Goal: Transaction & Acquisition: Purchase product/service

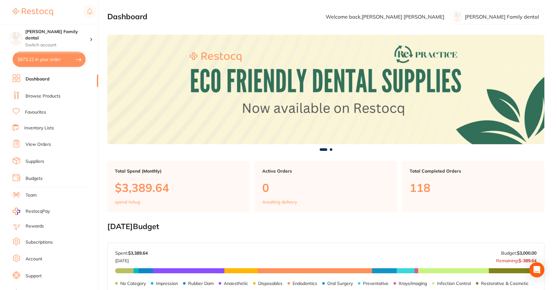
click at [33, 57] on button "$673.12 in your order" at bounding box center [49, 59] width 73 height 15
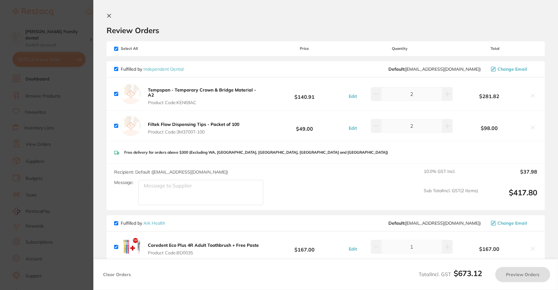
checkbox input "true"
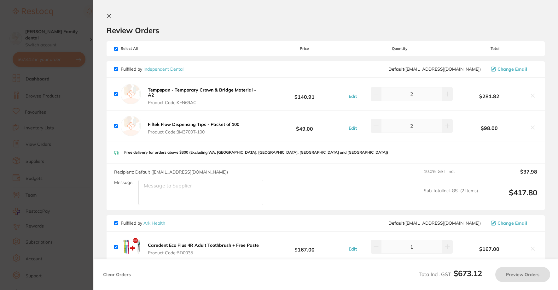
checkbox input "true"
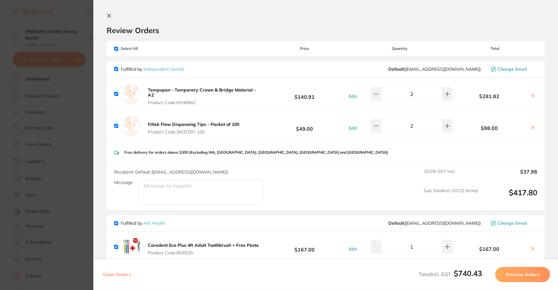
click at [110, 15] on icon at bounding box center [109, 15] width 3 height 3
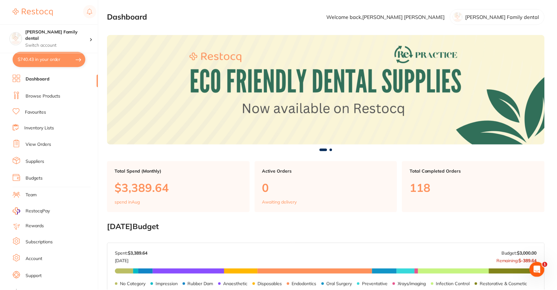
scroll to position [95, 0]
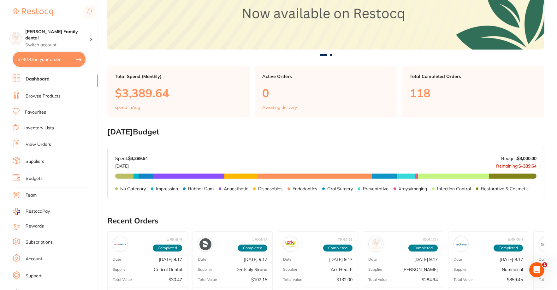
click at [32, 96] on link "Browse Products" at bounding box center [43, 96] width 35 height 6
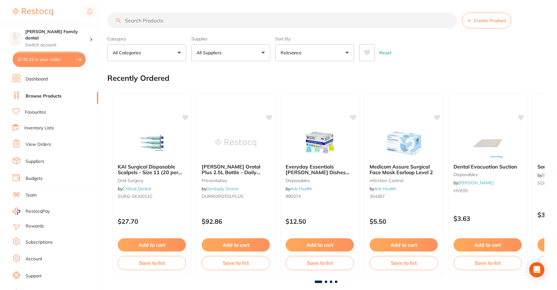
click at [151, 21] on input "search" at bounding box center [281, 21] width 349 height 16
type input "sonidet"
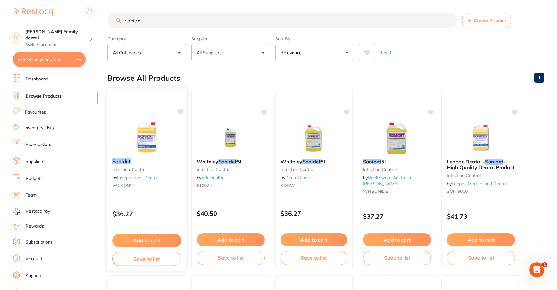
click at [152, 238] on button "Add to cart" at bounding box center [146, 241] width 69 height 14
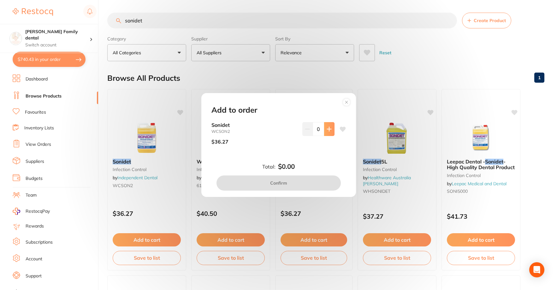
click at [329, 130] on icon at bounding box center [328, 128] width 5 height 5
type input "1"
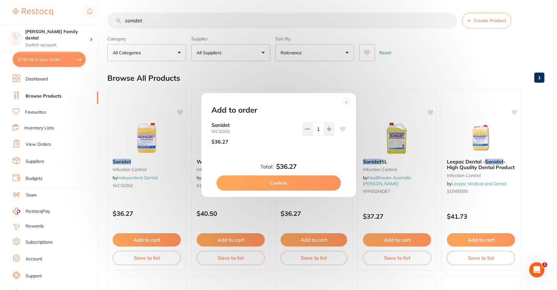
click at [303, 178] on button "Confirm" at bounding box center [278, 182] width 124 height 15
checkbox input "false"
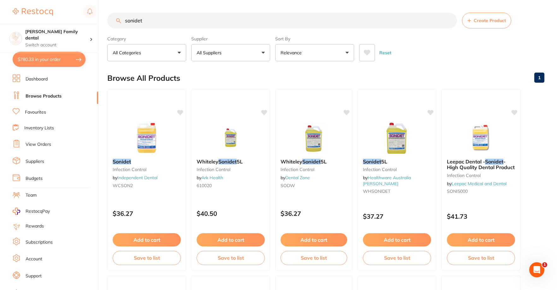
drag, startPoint x: 167, startPoint y: 17, endPoint x: 0, endPoint y: 16, distance: 166.8
click at [0, 16] on div "$780.33 Westbrook Family dental Switch account Westbrook Family dental $780.33 …" at bounding box center [278, 145] width 557 height 290
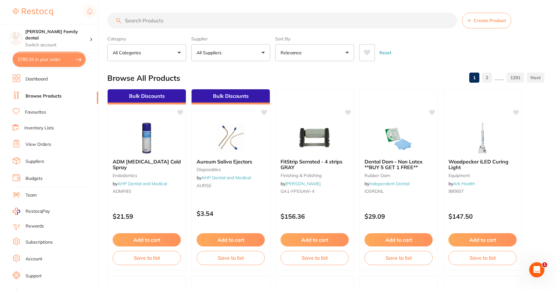
click at [182, 17] on input "search" at bounding box center [281, 21] width 349 height 16
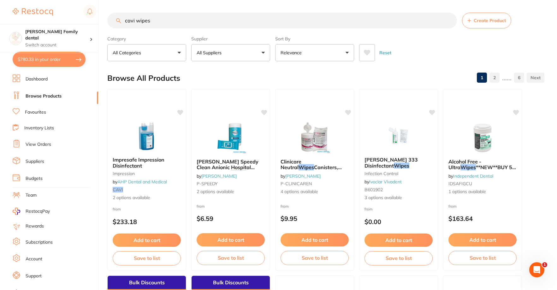
drag, startPoint x: 153, startPoint y: 18, endPoint x: 0, endPoint y: -4, distance: 154.9
click at [0, 0] on html "$780.33 Westbrook Family dental Switch account Westbrook Family dental $780.33 …" at bounding box center [278, 145] width 557 height 290
type input "orotol"
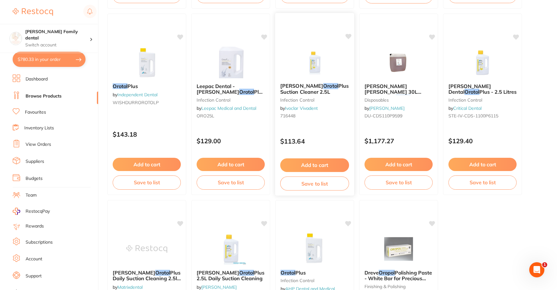
scroll to position [347, 0]
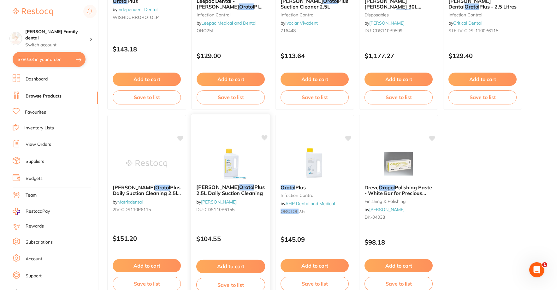
click at [235, 268] on button "Add to cart" at bounding box center [230, 267] width 69 height 14
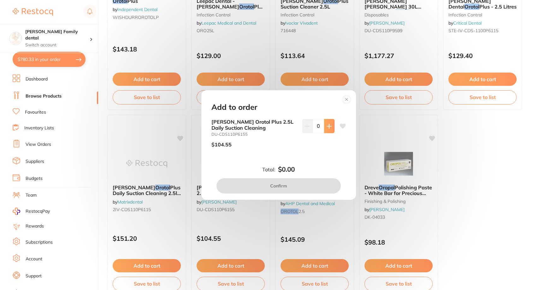
click at [328, 129] on button at bounding box center [329, 126] width 10 height 14
type input "1"
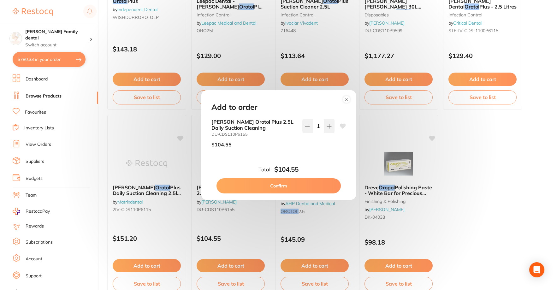
click at [307, 187] on button "Confirm" at bounding box center [278, 185] width 124 height 15
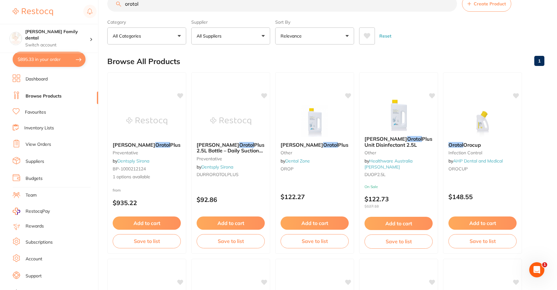
scroll to position [0, 0]
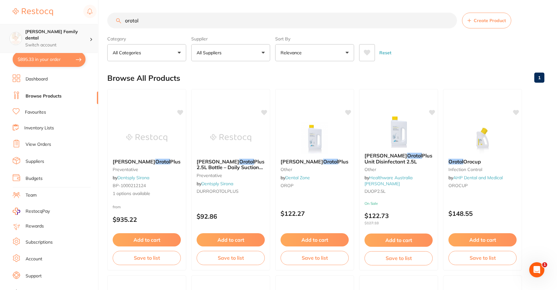
drag, startPoint x: 158, startPoint y: 19, endPoint x: 0, endPoint y: 26, distance: 158.1
click at [0, 26] on div "$895.33 Westbrook Family dental Switch account Westbrook Family dental $895.33 …" at bounding box center [278, 145] width 557 height 290
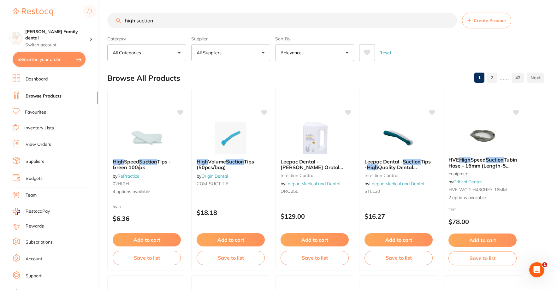
scroll to position [0, 0]
drag, startPoint x: 137, startPoint y: 18, endPoint x: 212, endPoint y: 28, distance: 76.0
click at [212, 28] on input "high suction" at bounding box center [281, 21] width 349 height 16
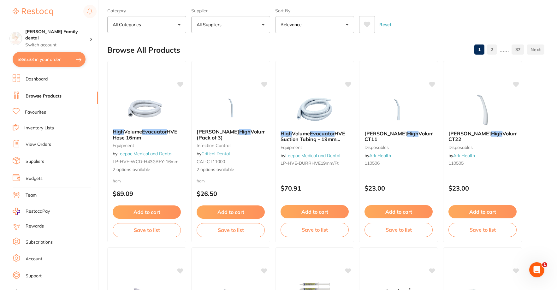
scroll to position [0, 0]
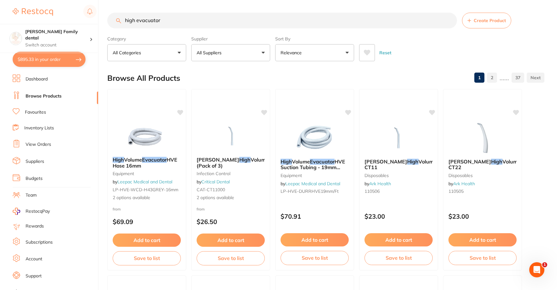
click at [243, 50] on button "All Suppliers" at bounding box center [230, 52] width 79 height 17
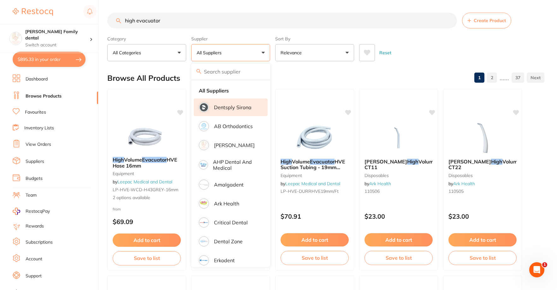
click at [230, 107] on p "Dentsply Sirona" at bounding box center [233, 107] width 38 height 6
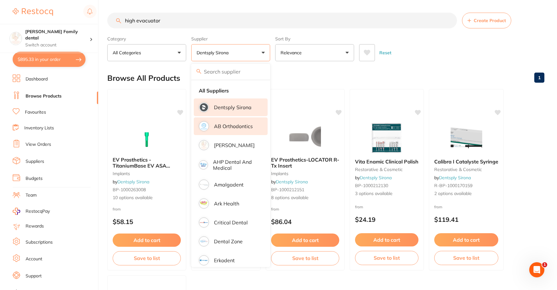
click at [233, 127] on p "AB Orthodontics" at bounding box center [233, 126] width 39 height 6
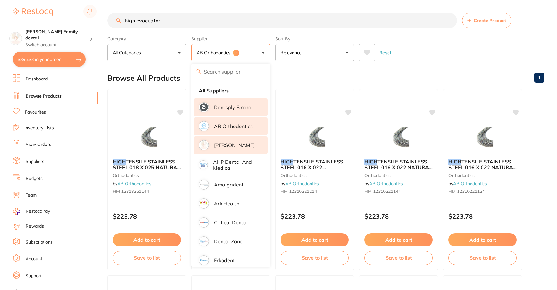
click at [233, 143] on p "[PERSON_NAME]" at bounding box center [234, 145] width 41 height 6
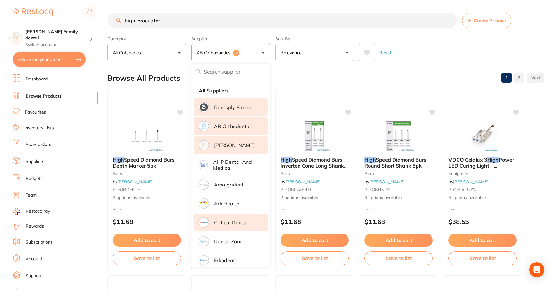
click at [228, 202] on p "Ark Health" at bounding box center [226, 204] width 25 height 6
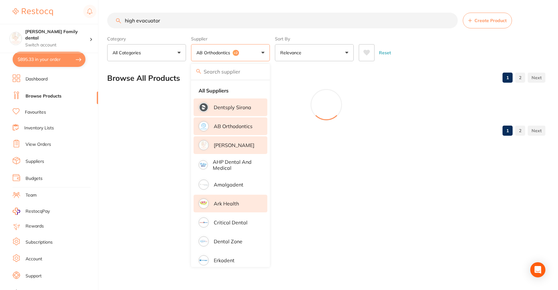
drag, startPoint x: 231, startPoint y: 220, endPoint x: 235, endPoint y: 205, distance: 15.8
click at [231, 220] on p "Critical Dental" at bounding box center [231, 222] width 34 height 6
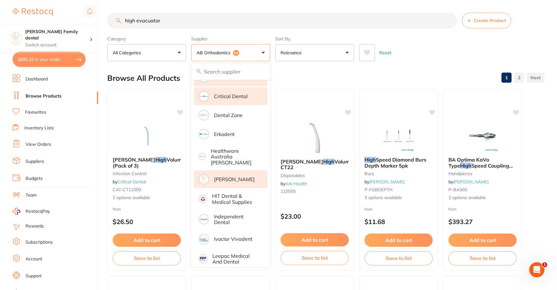
click at [230, 170] on li "[PERSON_NAME]" at bounding box center [231, 179] width 74 height 18
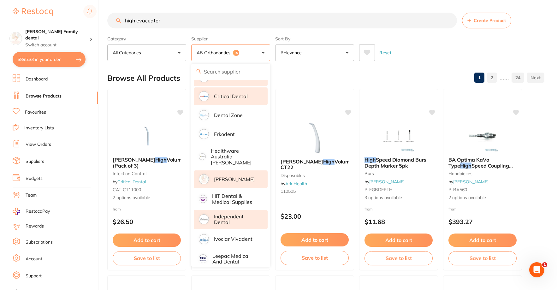
click at [227, 213] on p "Independent Dental" at bounding box center [236, 219] width 45 height 12
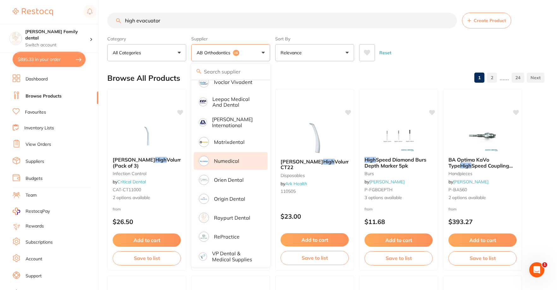
click at [233, 158] on p "Numedical" at bounding box center [226, 161] width 25 height 6
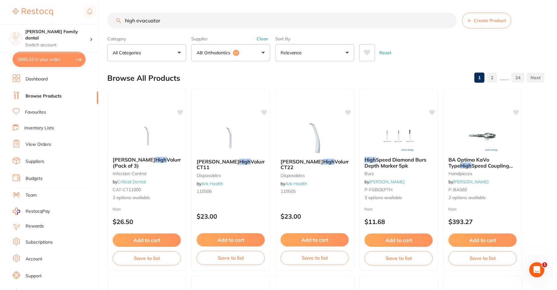
drag, startPoint x: 176, startPoint y: 23, endPoint x: 0, endPoint y: -5, distance: 178.4
click at [0, 0] on html "$895.33 Westbrook Family dental Switch account Westbrook Family dental $895.33 …" at bounding box center [278, 145] width 557 height 290
type input "suction"
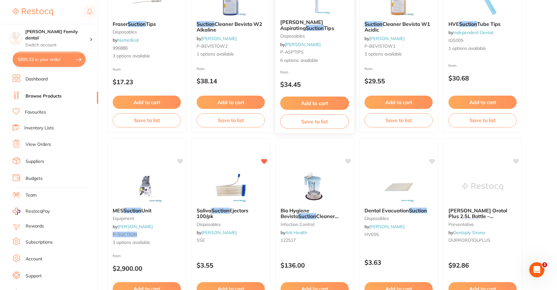
scroll to position [189, 0]
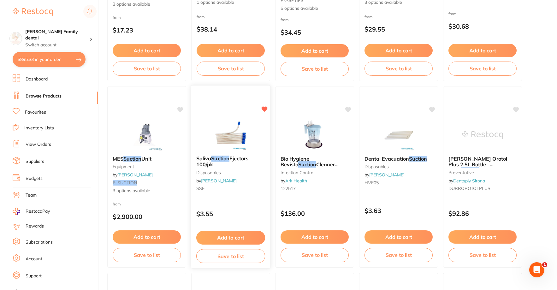
click at [247, 237] on button "Add to cart" at bounding box center [230, 238] width 69 height 14
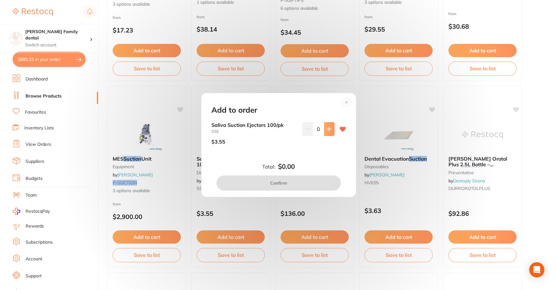
click at [326, 130] on icon at bounding box center [328, 128] width 5 height 5
type input "1"
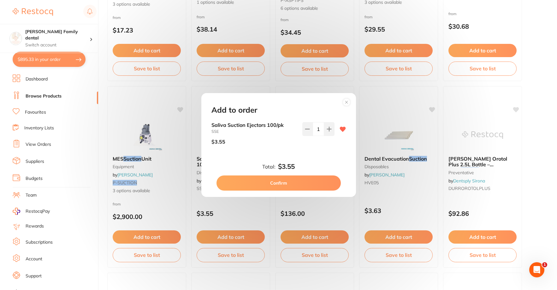
scroll to position [0, 0]
click at [309, 180] on button "Confirm" at bounding box center [278, 182] width 124 height 15
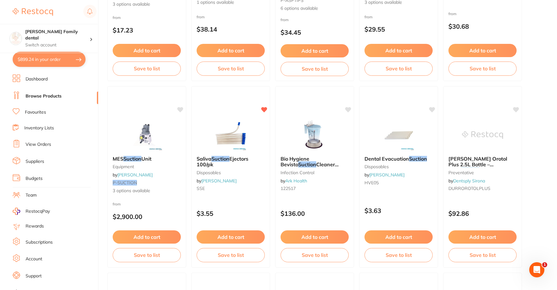
click at [220, 236] on button "Add to cart" at bounding box center [230, 236] width 68 height 13
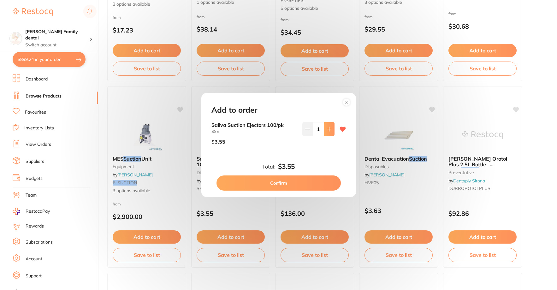
click at [327, 129] on icon at bounding box center [329, 129] width 4 height 4
type input "2"
click at [313, 182] on button "Confirm" at bounding box center [278, 182] width 124 height 15
type input "2"
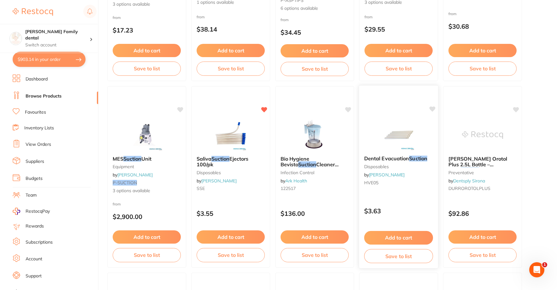
click at [402, 145] on img at bounding box center [397, 135] width 41 height 32
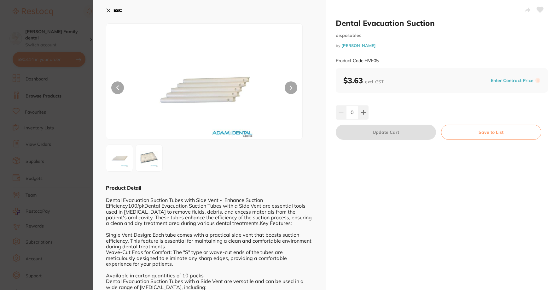
click at [111, 7] on button "ESC" at bounding box center [114, 10] width 16 height 11
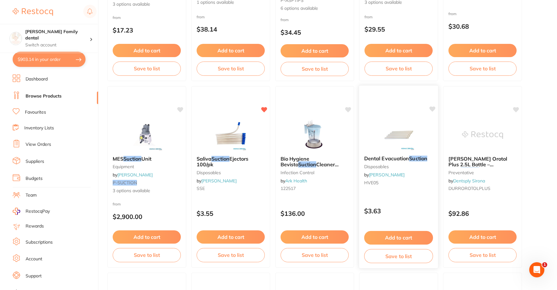
click at [407, 239] on button "Add to cart" at bounding box center [398, 238] width 69 height 14
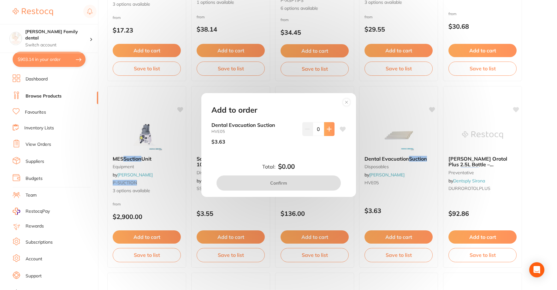
click at [327, 131] on icon at bounding box center [329, 129] width 4 height 4
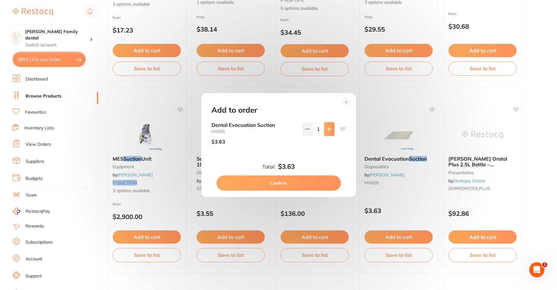
click at [327, 131] on icon at bounding box center [329, 129] width 4 height 4
type input "4"
click at [287, 185] on button "Confirm" at bounding box center [278, 182] width 124 height 15
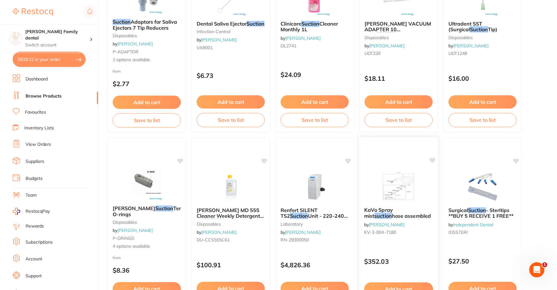
scroll to position [725, 0]
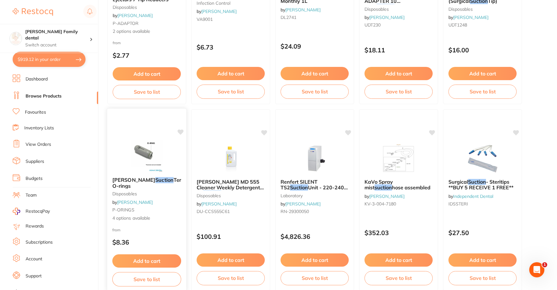
click at [146, 152] on img at bounding box center [146, 156] width 41 height 32
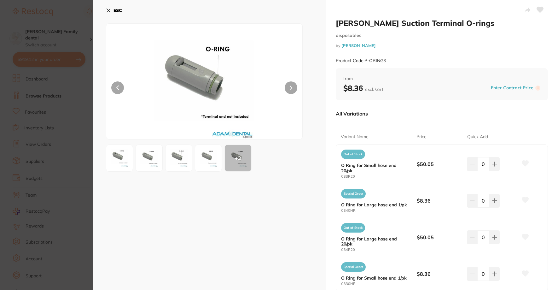
click at [107, 9] on icon at bounding box center [108, 10] width 5 height 5
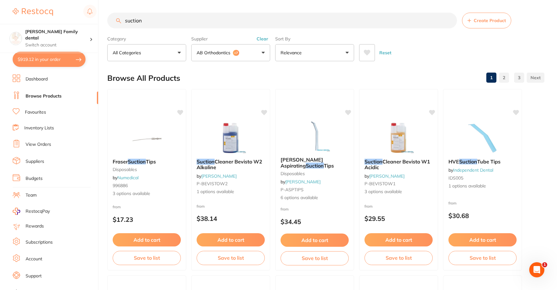
drag, startPoint x: 208, startPoint y: 20, endPoint x: 20, endPoint y: 21, distance: 187.9
click at [20, 21] on div "$919.12 Westbrook Family dental Switch account Westbrook Family dental $919.12 …" at bounding box center [278, 145] width 557 height 290
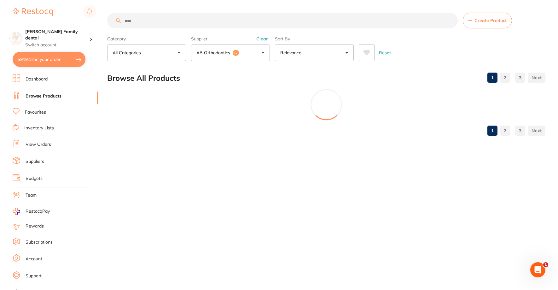
type input "="
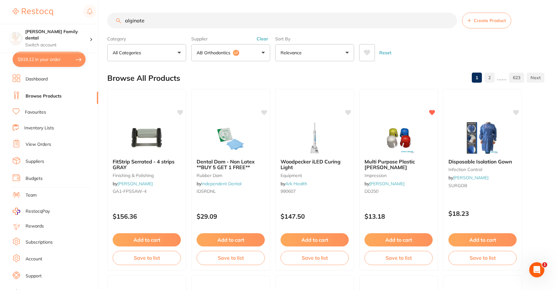
type input "alginate"
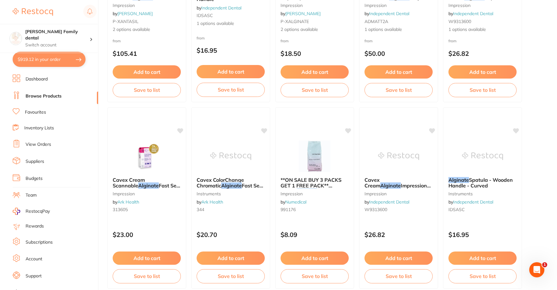
scroll to position [221, 0]
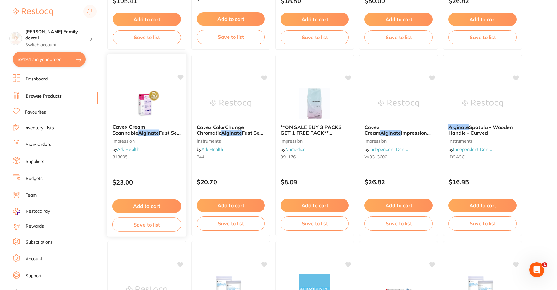
click at [137, 207] on button "Add to cart" at bounding box center [146, 206] width 69 height 14
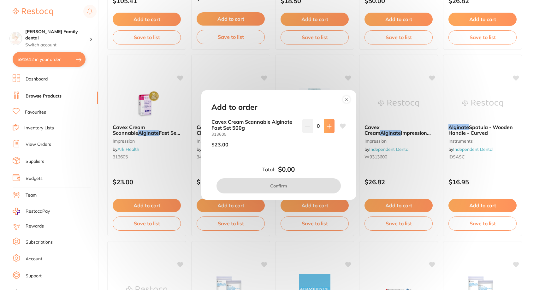
click at [331, 128] on button at bounding box center [329, 126] width 10 height 14
type input "1"
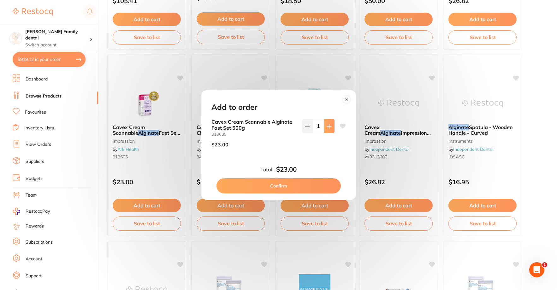
scroll to position [0, 0]
click at [344, 97] on g at bounding box center [346, 100] width 8 height 8
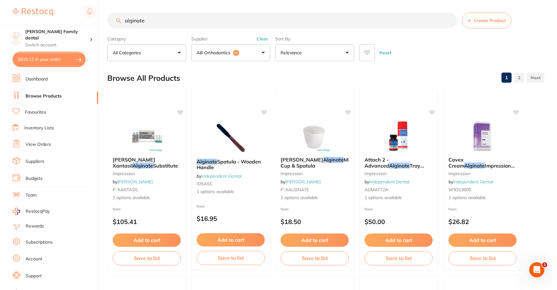
drag, startPoint x: 178, startPoint y: 21, endPoint x: 0, endPoint y: 10, distance: 178.6
click at [0, 10] on div "$919.12 Westbrook Family dental Switch account Westbrook Family dental $919.12 …" at bounding box center [278, 145] width 557 height 290
type input "Ah plus"
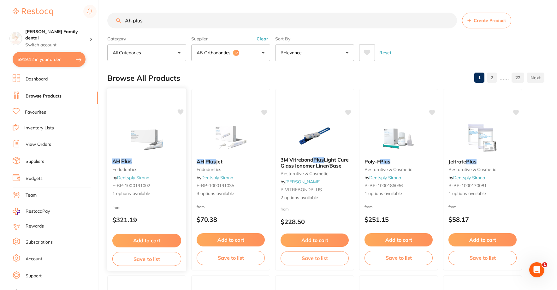
click at [151, 240] on button "Add to cart" at bounding box center [146, 241] width 69 height 14
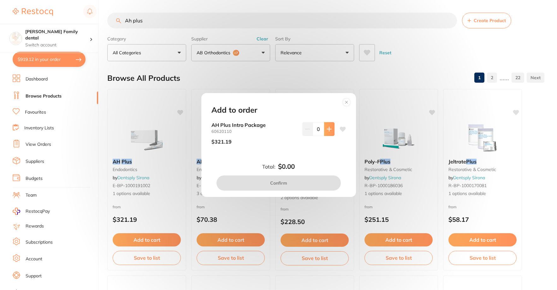
click at [326, 129] on icon at bounding box center [328, 128] width 5 height 5
type input "1"
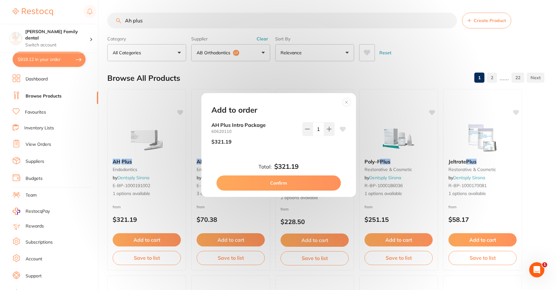
click at [303, 183] on button "Confirm" at bounding box center [278, 182] width 124 height 15
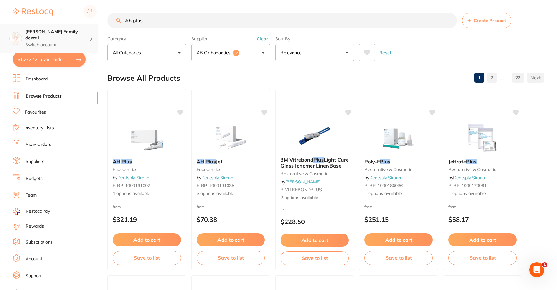
drag, startPoint x: 197, startPoint y: 16, endPoint x: 21, endPoint y: 41, distance: 177.7
click at [3, 30] on div "$1,272.42 Westbrook Family dental Switch account Westbrook Family dental $1,272…" at bounding box center [278, 145] width 557 height 290
type input "paper cups"
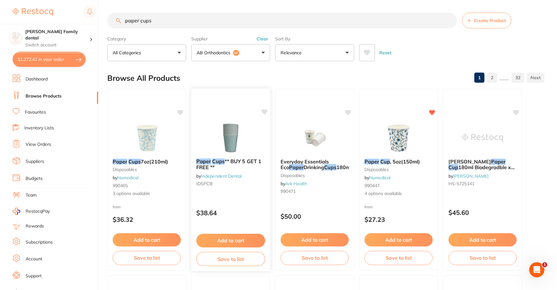
click at [224, 131] on img at bounding box center [230, 137] width 41 height 32
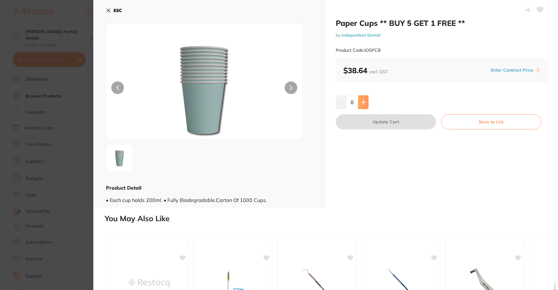
click at [367, 106] on button at bounding box center [363, 102] width 10 height 14
type input "1"
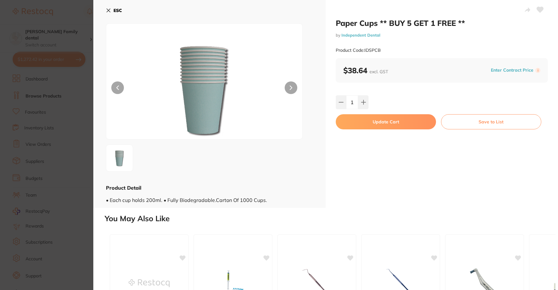
click at [393, 125] on button "Update Cart" at bounding box center [386, 121] width 100 height 15
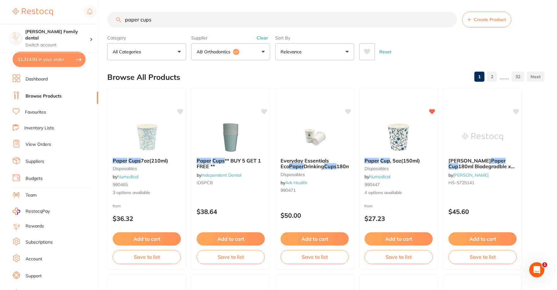
drag, startPoint x: 175, startPoint y: 20, endPoint x: 0, endPoint y: 10, distance: 175.3
click at [0, 10] on div "$1,314.93 Westbrook Family dental Switch account Westbrook Family dental $1,314…" at bounding box center [278, 144] width 557 height 290
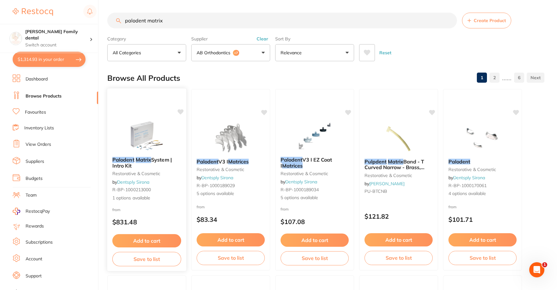
click at [156, 131] on img at bounding box center [146, 136] width 41 height 32
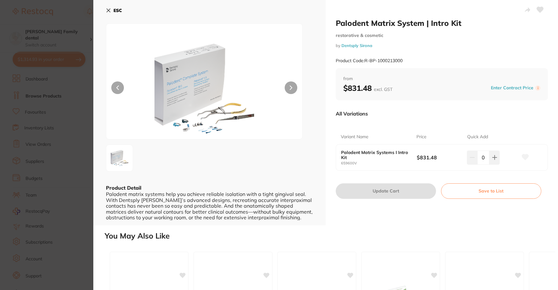
click at [113, 11] on button "ESC" at bounding box center [114, 10] width 16 height 11
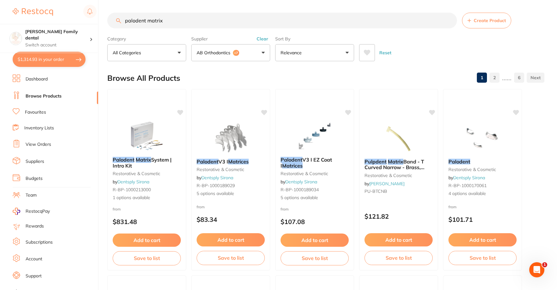
scroll to position [0, 0]
drag, startPoint x: 185, startPoint y: 22, endPoint x: 0, endPoint y: 57, distance: 188.4
click at [0, 57] on div "$1,314.93 Westbrook Family dental Switch account Westbrook Family dental $1,314…" at bounding box center [278, 145] width 557 height 290
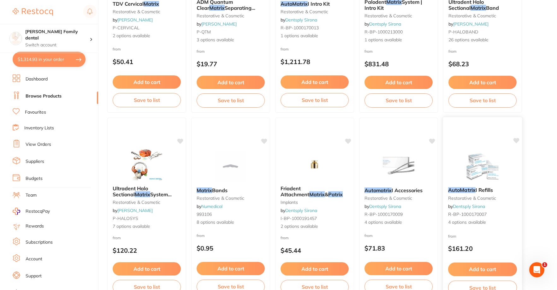
scroll to position [0, 0]
click at [491, 165] on img at bounding box center [481, 166] width 41 height 32
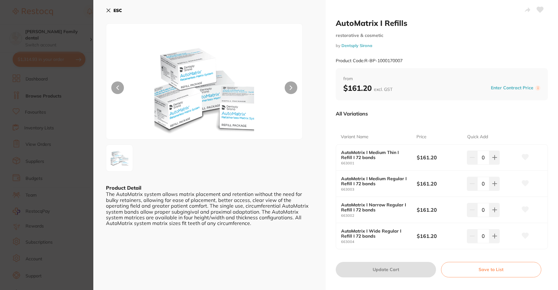
click at [291, 91] on button at bounding box center [291, 87] width 13 height 13
click at [292, 91] on button at bounding box center [291, 87] width 13 height 13
click at [109, 11] on icon at bounding box center [108, 10] width 5 height 5
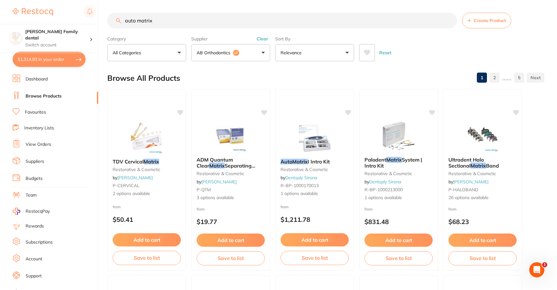
drag, startPoint x: 182, startPoint y: 20, endPoint x: 0, endPoint y: 20, distance: 182.0
click at [0, 20] on div "$1,314.93 Westbrook Family dental Switch account Westbrook Family dental $1,314…" at bounding box center [278, 145] width 557 height 290
type input "etch tips"
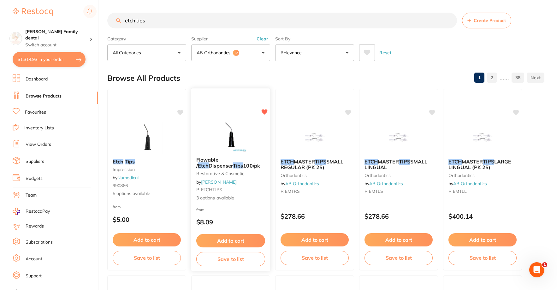
click at [233, 237] on button "Add to cart" at bounding box center [230, 241] width 69 height 14
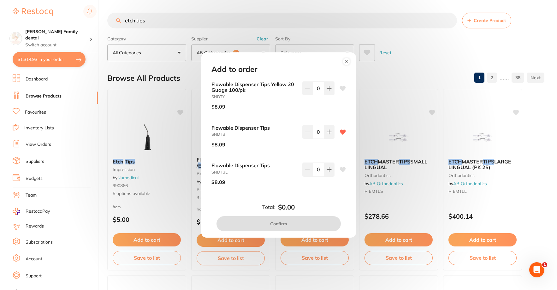
click at [348, 63] on circle at bounding box center [345, 61] width 7 height 7
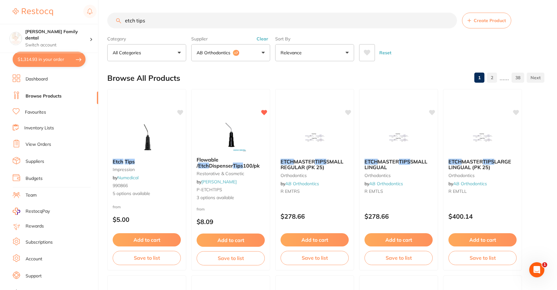
click at [149, 241] on button "Add to cart" at bounding box center [147, 239] width 68 height 13
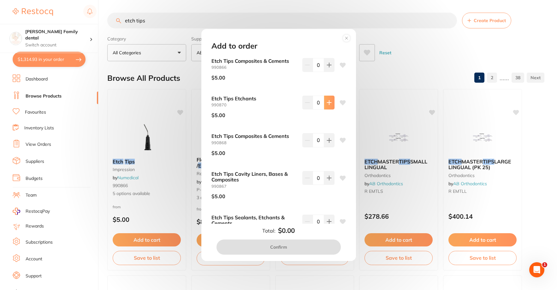
click at [329, 100] on icon at bounding box center [328, 102] width 5 height 5
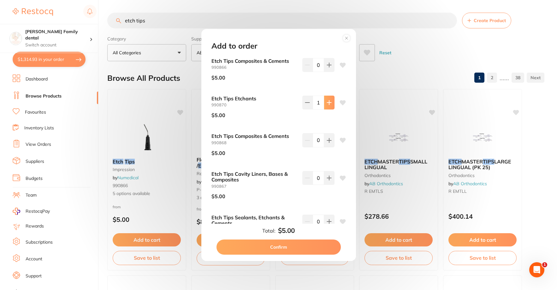
click at [329, 100] on icon at bounding box center [328, 102] width 5 height 5
type input "2"
click at [288, 247] on button "Confirm" at bounding box center [278, 246] width 124 height 15
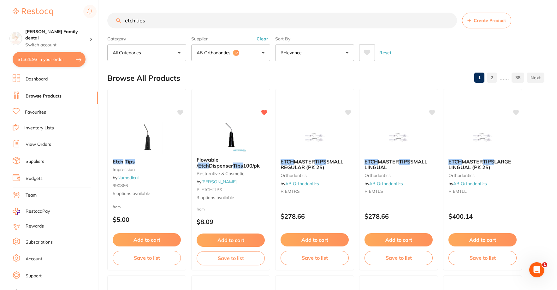
drag, startPoint x: 134, startPoint y: 20, endPoint x: 38, endPoint y: 19, distance: 95.2
click at [48, 21] on div "$1,325.93 Westbrook Family dental Switch account Westbrook Family dental $1,325…" at bounding box center [278, 145] width 557 height 290
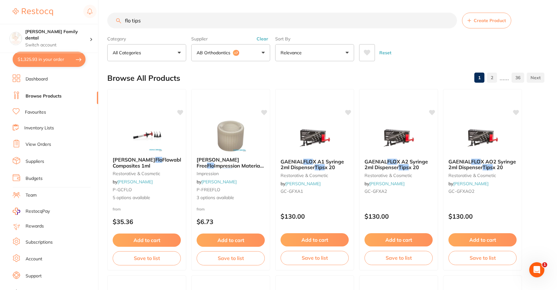
drag, startPoint x: 132, startPoint y: 21, endPoint x: 90, endPoint y: 10, distance: 43.5
click at [102, 20] on div "$1,325.93 Westbrook Family dental Switch account Westbrook Family dental $1,325…" at bounding box center [278, 145] width 557 height 290
type input "tips"
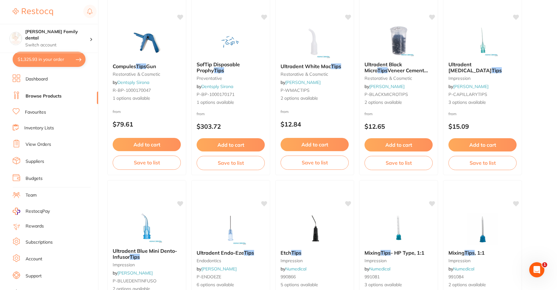
scroll to position [347, 0]
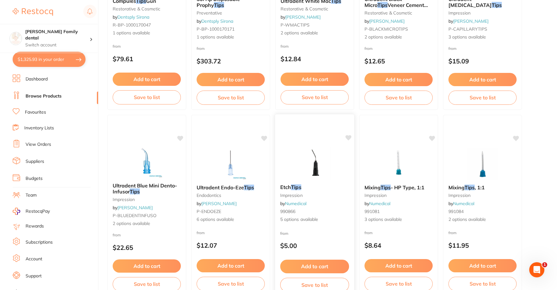
click at [320, 171] on img at bounding box center [314, 163] width 41 height 32
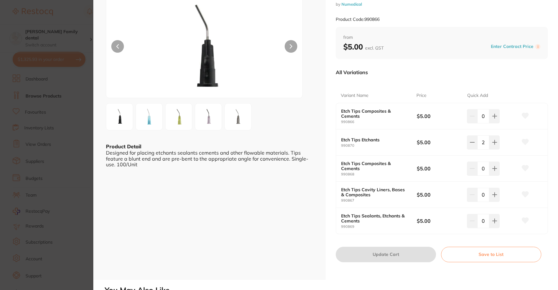
scroll to position [32, 0]
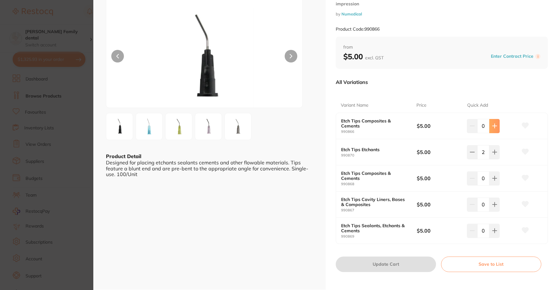
click at [498, 122] on button at bounding box center [494, 126] width 10 height 14
type input "2"
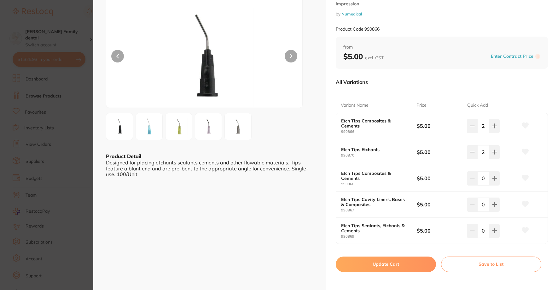
click at [408, 261] on button "Update Cart" at bounding box center [386, 263] width 100 height 15
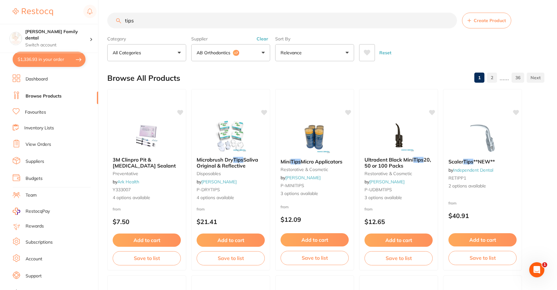
drag, startPoint x: 193, startPoint y: 22, endPoint x: 7, endPoint y: 1, distance: 187.0
click at [7, 1] on div "$1,336.93 Westbrook Family dental Switch account Westbrook Family dental $1,336…" at bounding box center [278, 145] width 557 height 290
type input "3m filtek tips"
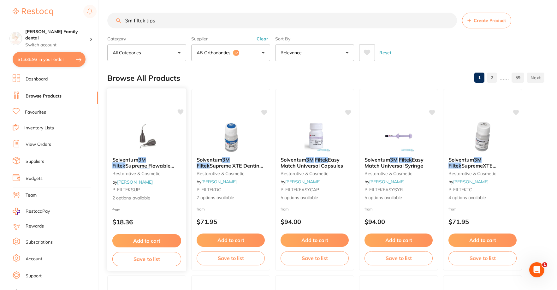
click at [148, 132] on img at bounding box center [146, 136] width 41 height 32
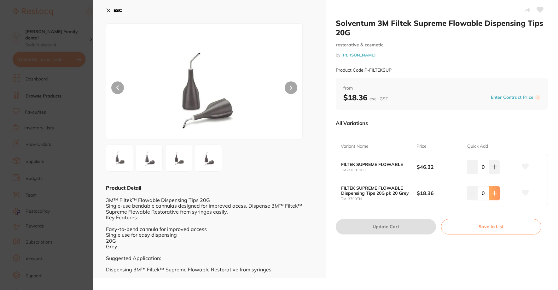
click at [496, 192] on button at bounding box center [494, 193] width 10 height 14
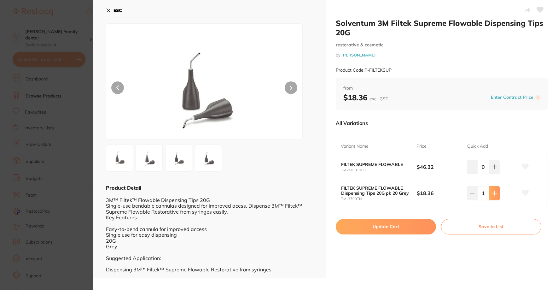
click at [494, 198] on button at bounding box center [494, 193] width 10 height 14
click at [495, 195] on icon at bounding box center [494, 192] width 5 height 5
type input "3"
click at [391, 226] on button "Update Cart" at bounding box center [386, 226] width 100 height 15
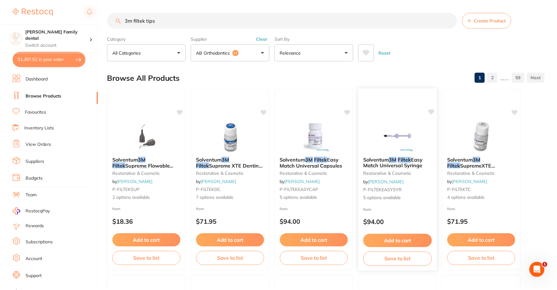
scroll to position [2, 0]
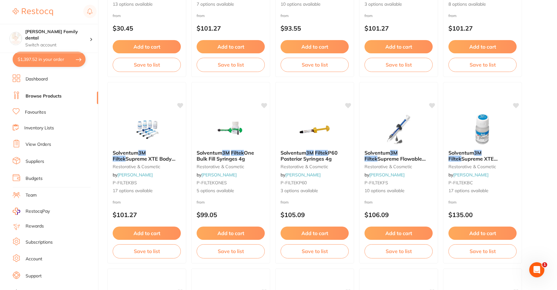
scroll to position [380, 0]
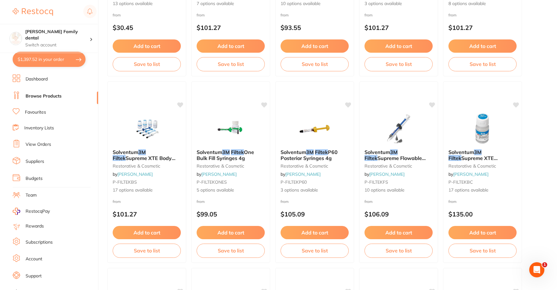
click at [50, 146] on link "View Orders" at bounding box center [39, 144] width 26 height 6
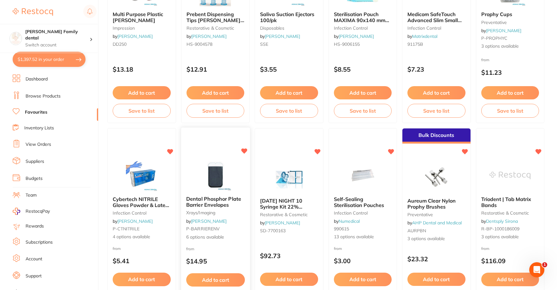
scroll to position [189, 0]
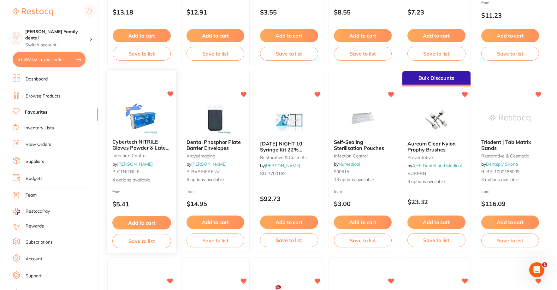
click at [141, 115] on img at bounding box center [141, 118] width 41 height 32
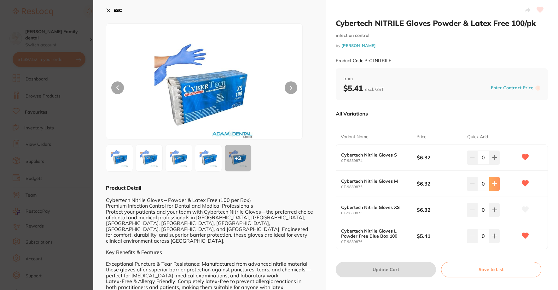
click at [494, 182] on icon at bounding box center [495, 184] width 4 height 4
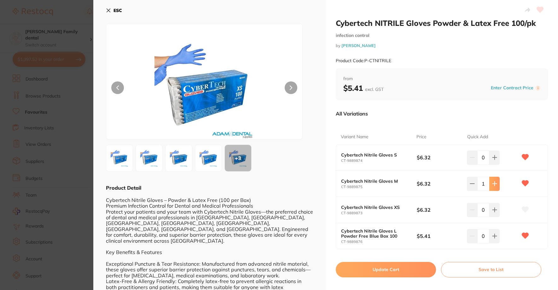
click at [494, 182] on icon at bounding box center [495, 184] width 4 height 4
click at [493, 182] on icon at bounding box center [495, 184] width 4 height 4
click at [494, 182] on icon at bounding box center [495, 184] width 4 height 4
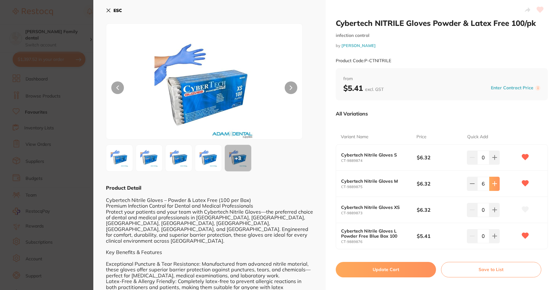
click at [494, 182] on icon at bounding box center [495, 184] width 4 height 4
type input "10"
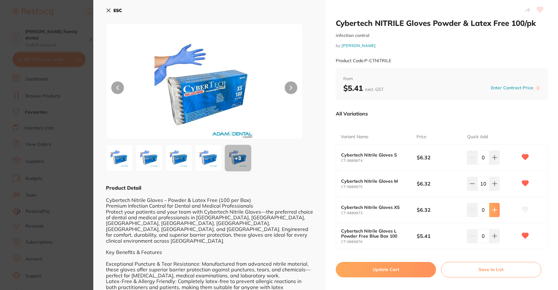
click at [491, 215] on button at bounding box center [494, 210] width 10 height 14
click at [473, 209] on icon at bounding box center [472, 209] width 5 height 5
type input "0"
click at [499, 237] on div "0" at bounding box center [492, 236] width 50 height 14
click at [493, 234] on icon at bounding box center [494, 235] width 5 height 5
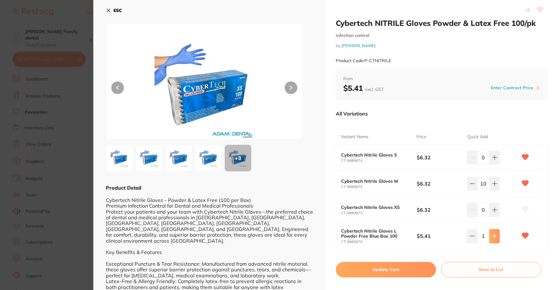
click at [493, 234] on icon at bounding box center [494, 235] width 5 height 5
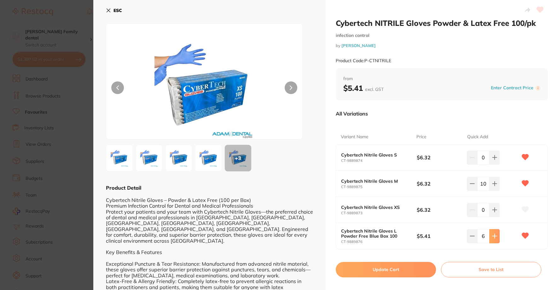
click at [493, 234] on icon at bounding box center [494, 235] width 5 height 5
type input "10"
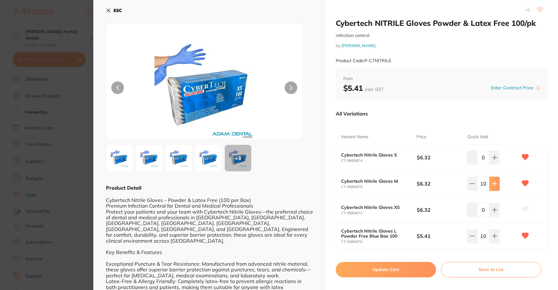
click at [493, 181] on icon at bounding box center [494, 183] width 5 height 5
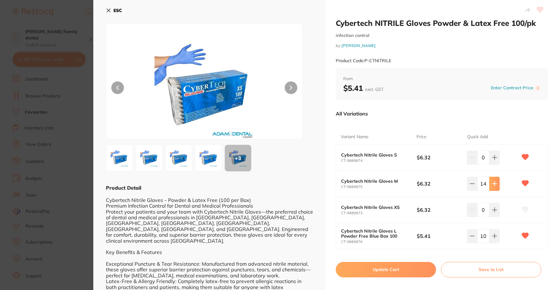
type input "15"
click at [493, 237] on icon at bounding box center [495, 236] width 4 height 4
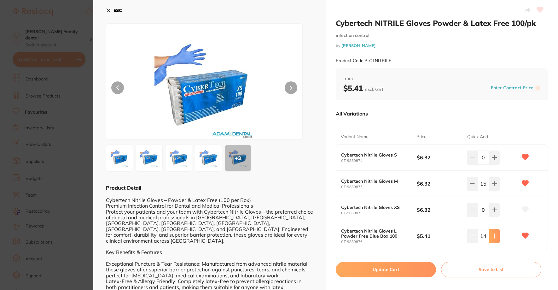
click at [493, 237] on icon at bounding box center [495, 236] width 4 height 4
type input "15"
click at [108, 9] on icon at bounding box center [108, 10] width 5 height 5
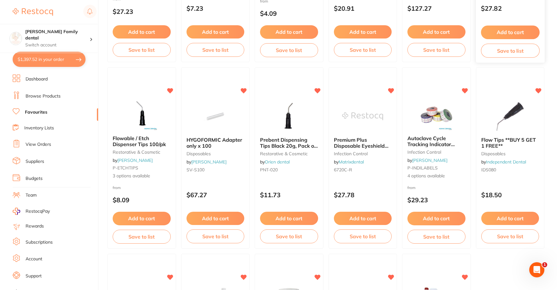
scroll to position [568, 0]
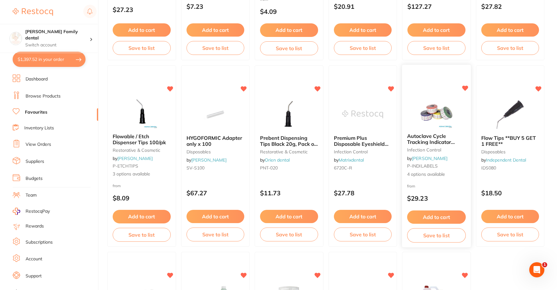
click at [431, 216] on button "Add to cart" at bounding box center [436, 217] width 58 height 14
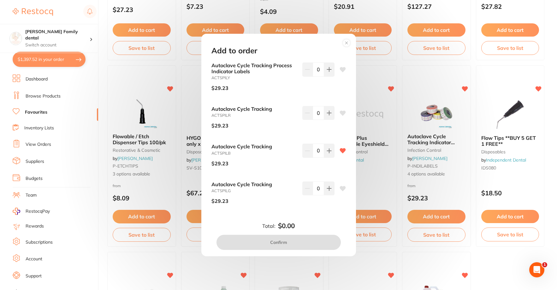
scroll to position [0, 0]
click at [327, 152] on icon at bounding box center [328, 150] width 5 height 5
type input "1"
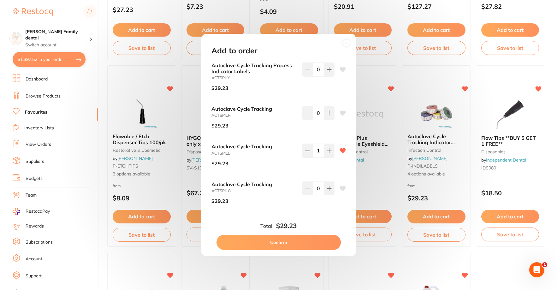
click at [312, 242] on button "Confirm" at bounding box center [278, 242] width 124 height 15
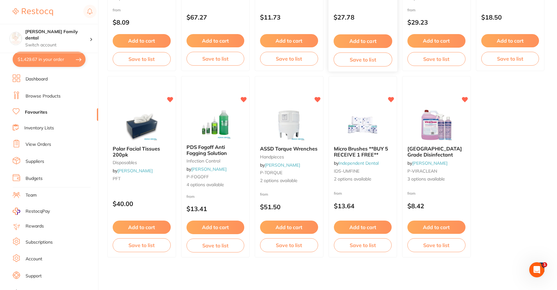
scroll to position [744, 0]
click at [129, 119] on img at bounding box center [141, 124] width 41 height 32
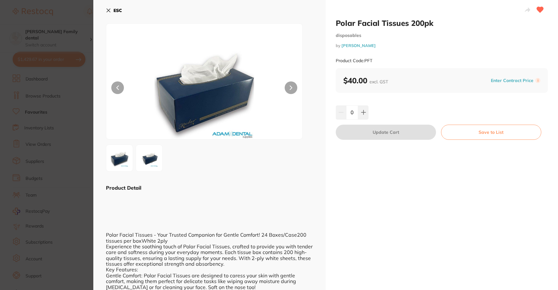
click at [105, 10] on div "ESC Product Detail Polar Facial Tissues - Your Trusted Companion for Gentle Com…" at bounding box center [209, 191] width 232 height 382
click at [113, 13] on button "ESC" at bounding box center [114, 10] width 16 height 11
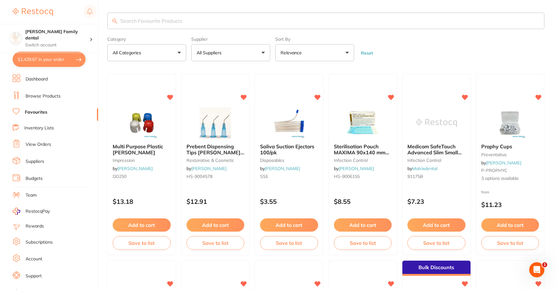
click at [155, 20] on input "search" at bounding box center [325, 21] width 437 height 16
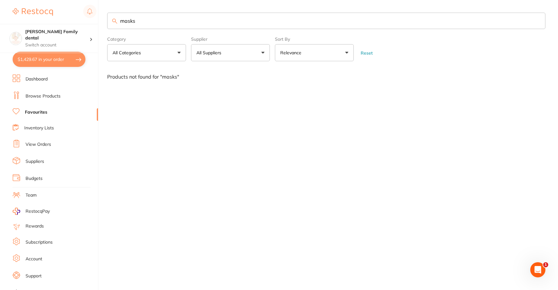
click at [162, 22] on input "masks" at bounding box center [326, 21] width 438 height 16
type input "m"
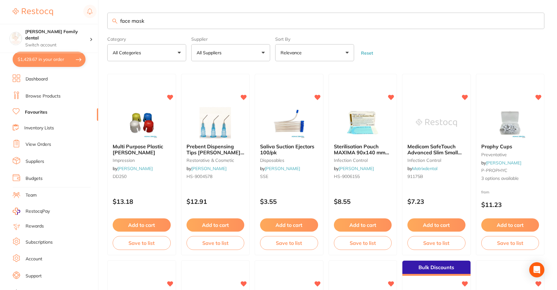
type input "face mask"
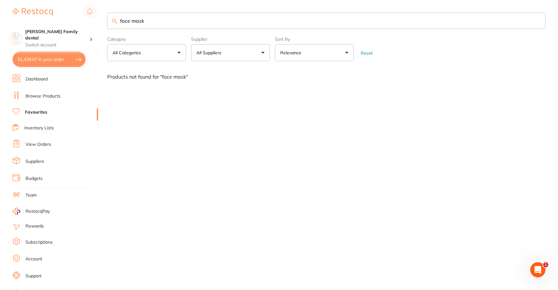
click at [154, 24] on input "face mask" at bounding box center [326, 21] width 438 height 16
drag, startPoint x: 179, startPoint y: 20, endPoint x: 63, endPoint y: 20, distance: 116.4
click at [63, 20] on div "$1,429.67 [PERSON_NAME] Family dental Switch account [PERSON_NAME] Family denta…" at bounding box center [279, 145] width 558 height 290
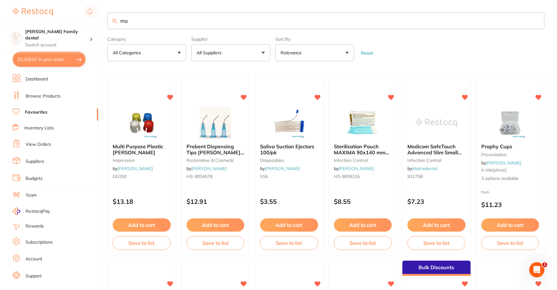
type input "m"
type input "face"
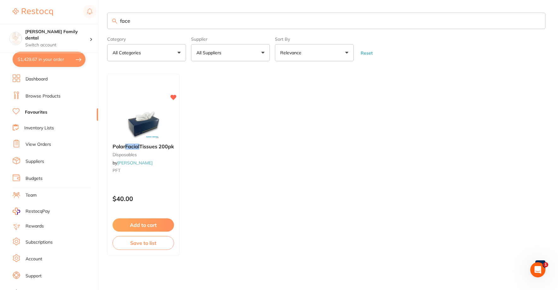
click at [35, 79] on link "Dashboard" at bounding box center [37, 79] width 22 height 6
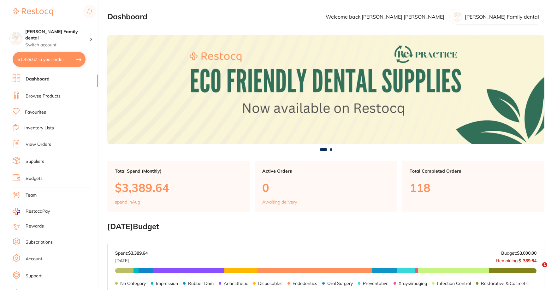
click at [32, 90] on ul "Dashboard Browse Products Favourites Inventory Lists View Orders Suppliers Budg…" at bounding box center [55, 183] width 85 height 218
click at [34, 93] on link "Browse Products" at bounding box center [43, 96] width 35 height 6
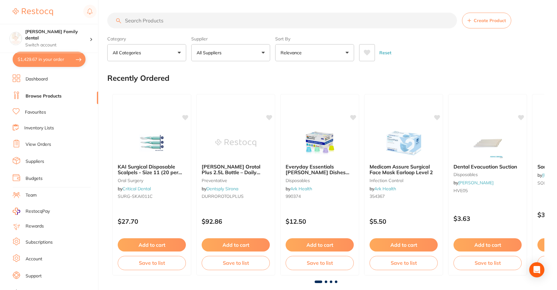
click at [158, 22] on input "search" at bounding box center [281, 21] width 349 height 16
type input "face mask"
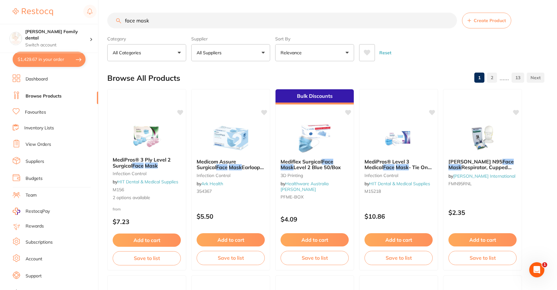
click at [224, 52] on p "All Suppliers" at bounding box center [209, 53] width 27 height 6
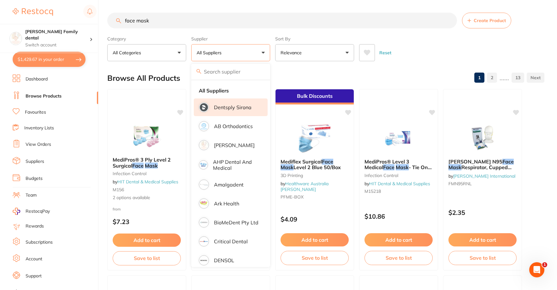
click at [225, 102] on li "Dentsply Sirona" at bounding box center [231, 107] width 74 height 18
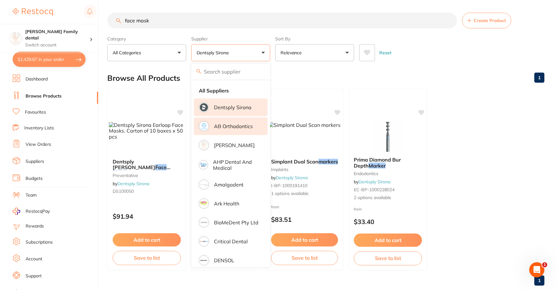
click at [231, 124] on p "AB Orthodontics" at bounding box center [233, 126] width 39 height 6
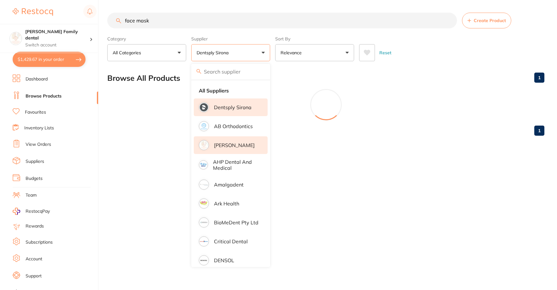
click at [232, 146] on p "[PERSON_NAME]" at bounding box center [234, 145] width 41 height 6
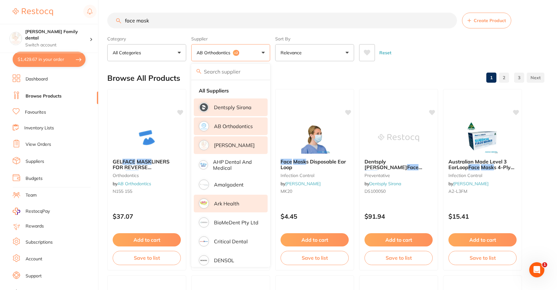
click at [230, 203] on p "Ark Health" at bounding box center [226, 204] width 25 height 6
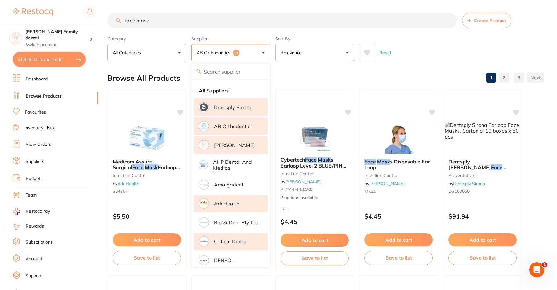
click at [235, 243] on p "Critical Dental" at bounding box center [231, 241] width 34 height 6
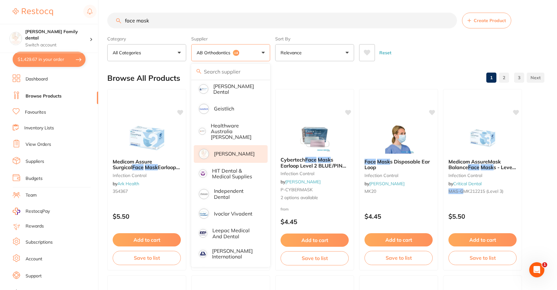
scroll to position [252, 0]
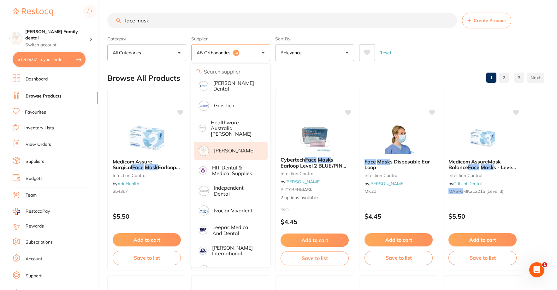
click at [231, 148] on p "[PERSON_NAME]" at bounding box center [234, 151] width 41 height 6
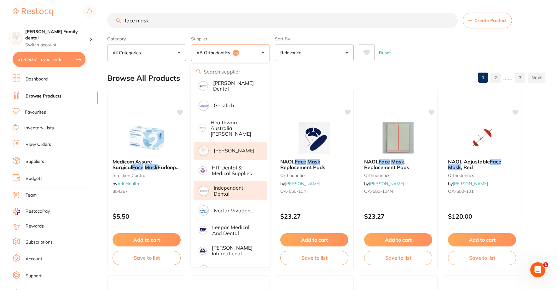
click at [237, 185] on p "Independent Dental" at bounding box center [236, 191] width 45 height 12
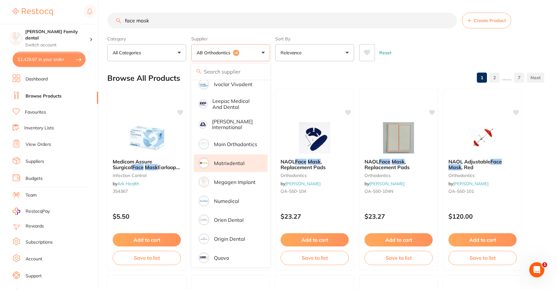
scroll to position [0, 0]
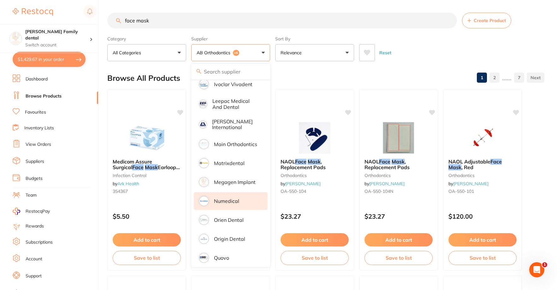
click at [231, 192] on li "Numedical" at bounding box center [231, 201] width 74 height 18
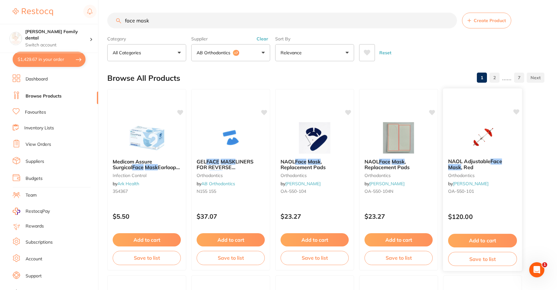
click at [473, 134] on img at bounding box center [481, 137] width 41 height 32
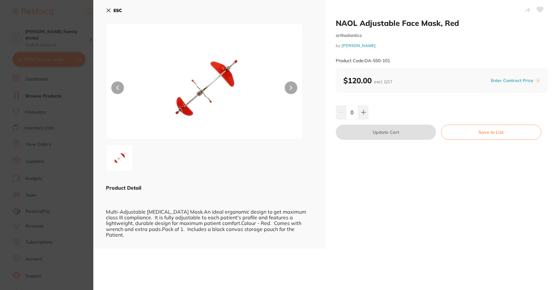
click at [111, 11] on icon at bounding box center [108, 10] width 5 height 5
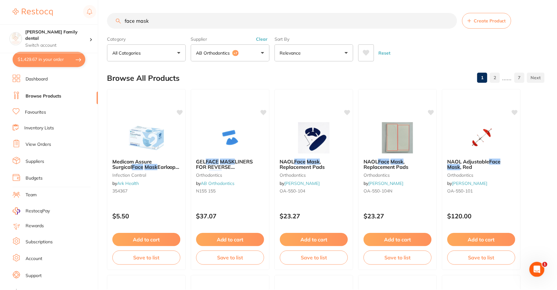
scroll to position [1, 0]
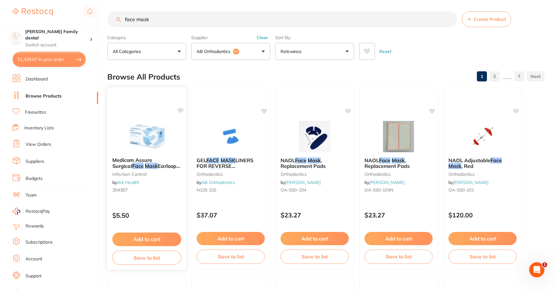
click at [148, 128] on img at bounding box center [146, 136] width 41 height 32
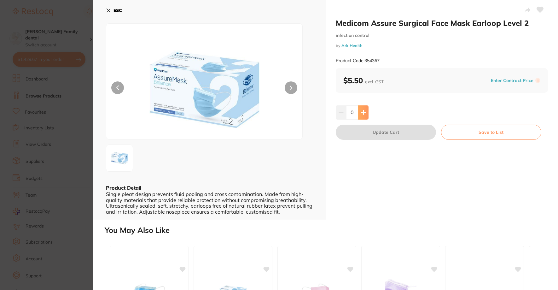
click at [365, 112] on button at bounding box center [363, 112] width 10 height 14
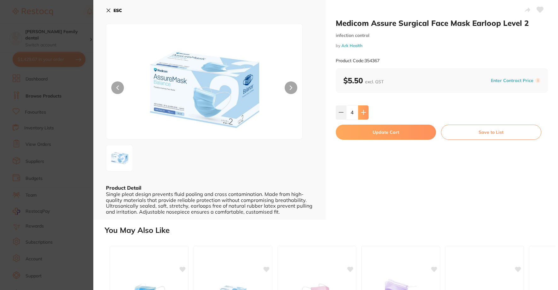
click at [365, 112] on button at bounding box center [363, 112] width 10 height 14
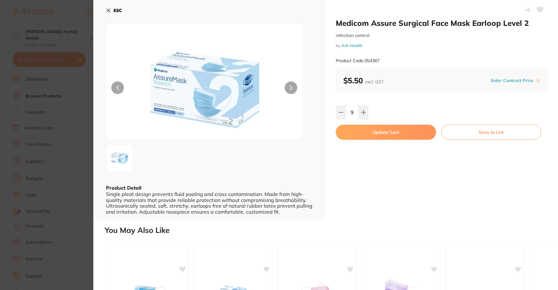
type input "10"
click at [375, 132] on button "Update Cart" at bounding box center [386, 132] width 100 height 15
checkbox input "false"
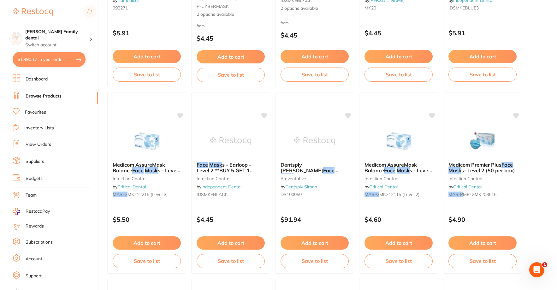
scroll to position [441, 0]
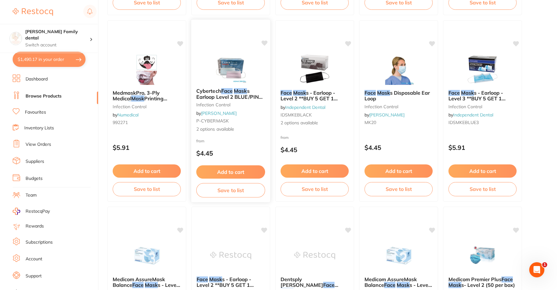
click at [230, 172] on button "Add to cart" at bounding box center [230, 172] width 69 height 14
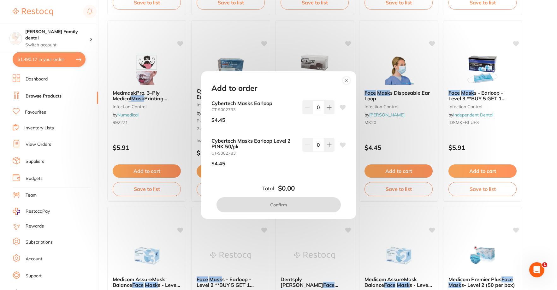
scroll to position [0, 0]
click at [348, 80] on circle at bounding box center [345, 80] width 7 height 7
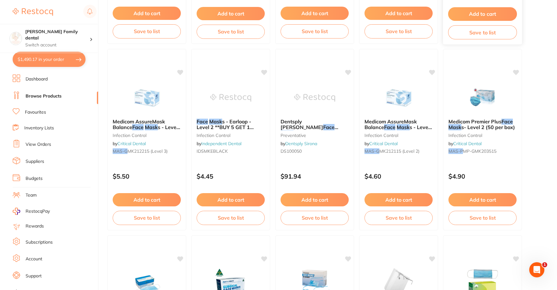
scroll to position [788, 0]
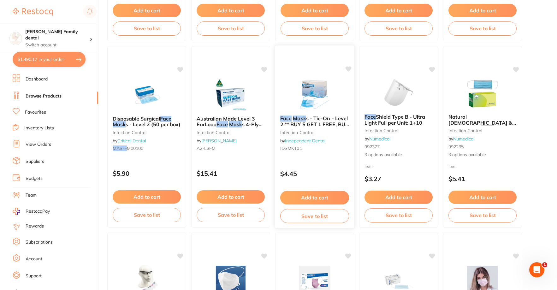
click at [312, 197] on button "Add to cart" at bounding box center [314, 198] width 69 height 14
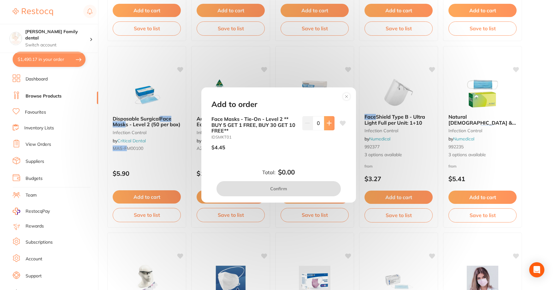
click at [327, 119] on button at bounding box center [329, 123] width 10 height 14
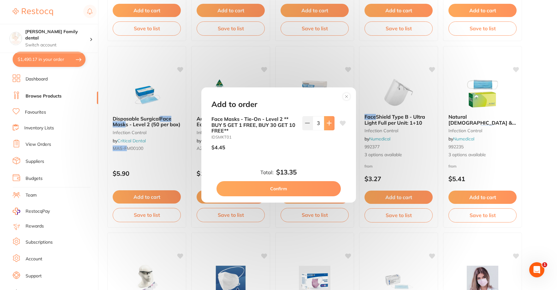
click at [327, 119] on button at bounding box center [329, 123] width 10 height 14
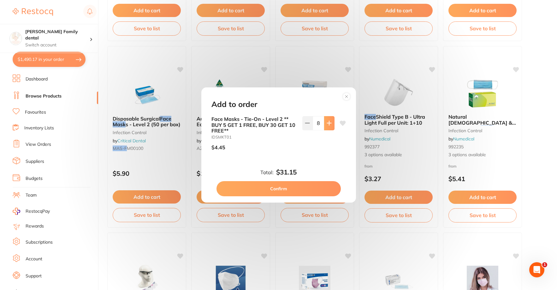
click at [327, 119] on button at bounding box center [329, 123] width 10 height 14
type input "10"
click at [307, 192] on button "Confirm" at bounding box center [278, 188] width 124 height 15
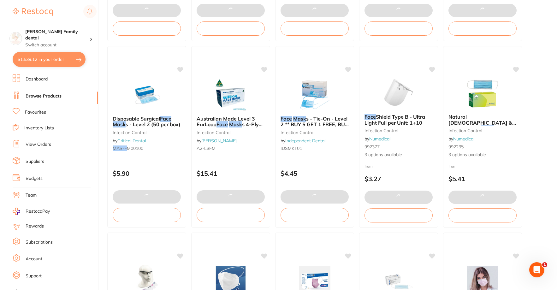
click at [38, 57] on button "$1,539.12 in your order" at bounding box center [49, 59] width 73 height 15
checkbox input "true"
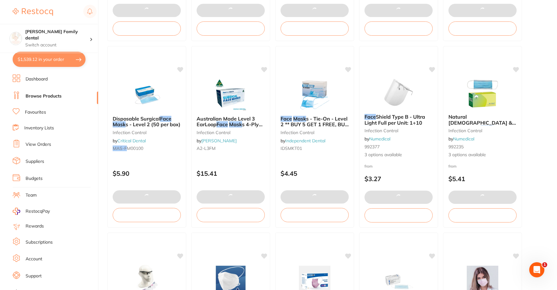
checkbox input "true"
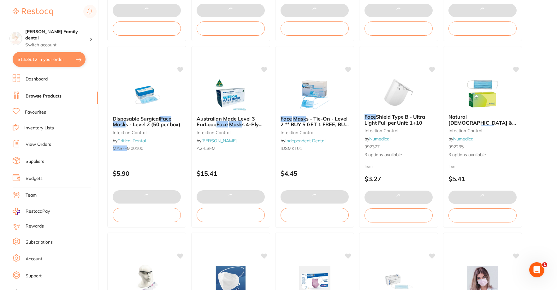
checkbox input "true"
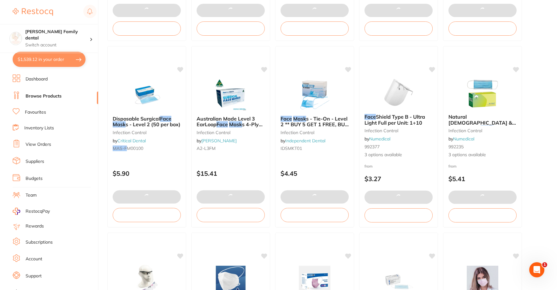
checkbox input "true"
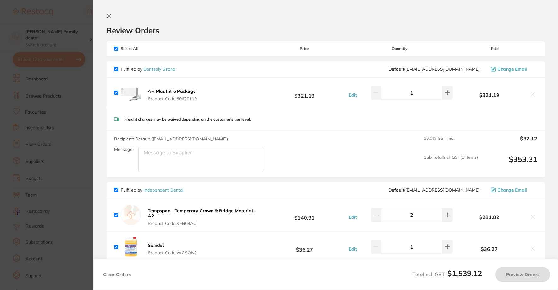
checkbox input "true"
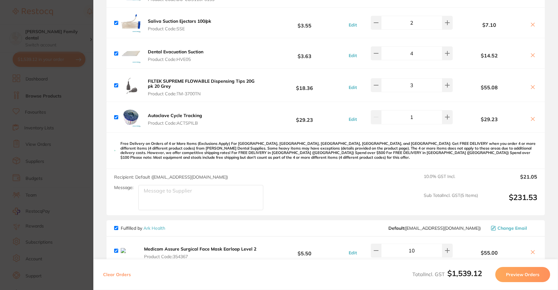
scroll to position [536, 0]
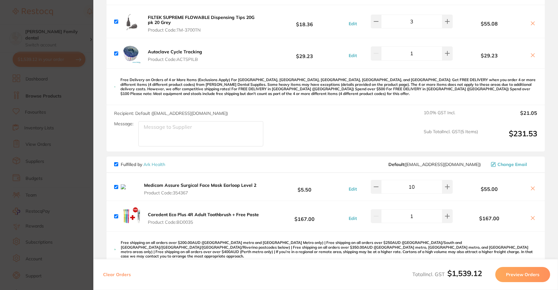
click at [532, 187] on icon at bounding box center [532, 188] width 5 height 5
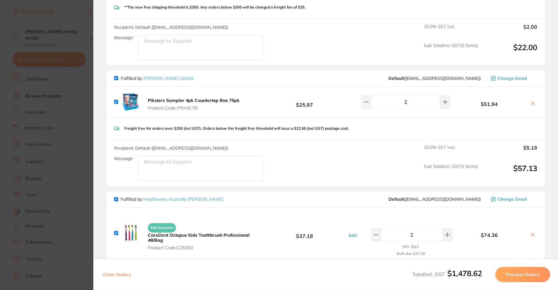
scroll to position [990, 0]
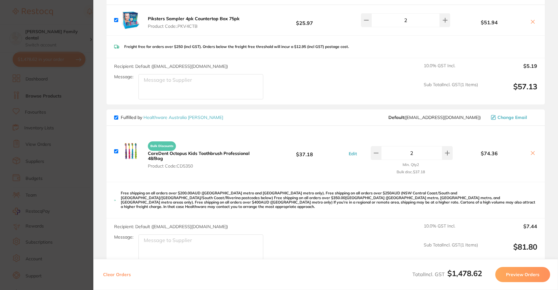
click at [531, 151] on icon at bounding box center [532, 152] width 3 height 3
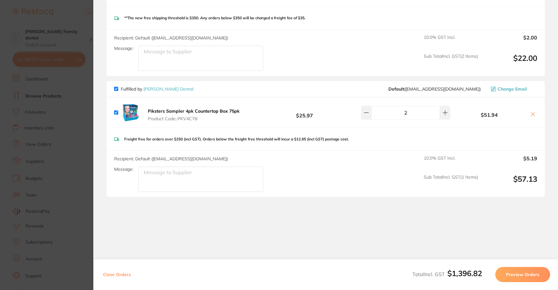
scroll to position [866, 0]
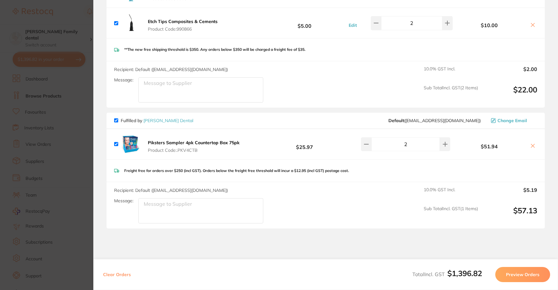
checkbox input "true"
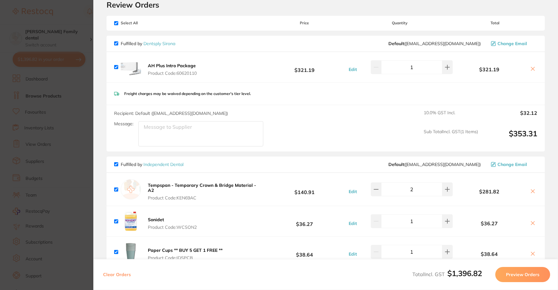
scroll to position [0, 0]
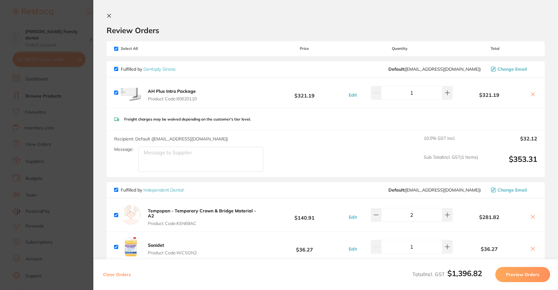
click at [113, 19] on button at bounding box center [111, 16] width 8 height 6
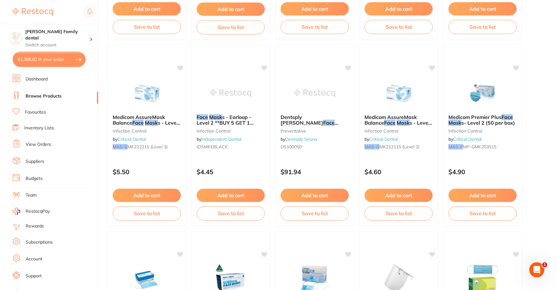
scroll to position [536, 0]
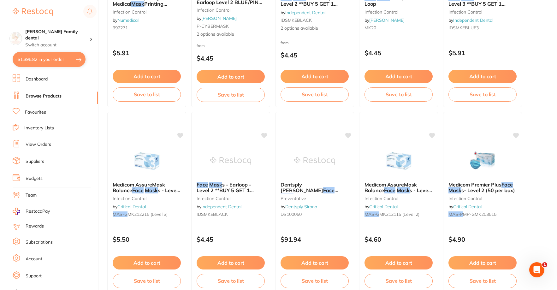
click at [49, 78] on li "Dashboard" at bounding box center [55, 78] width 85 height 9
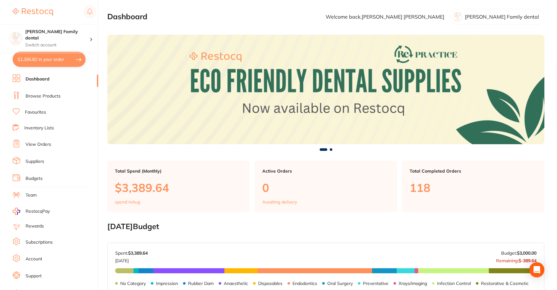
click at [48, 91] on li "Browse Products" at bounding box center [55, 95] width 85 height 9
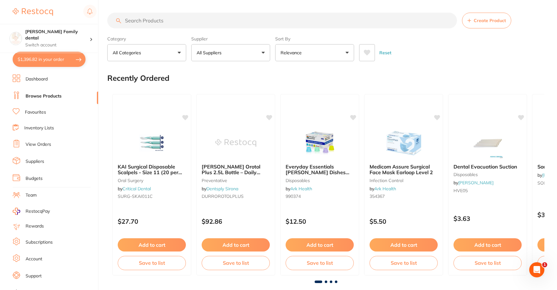
click at [150, 24] on input "search" at bounding box center [281, 21] width 349 height 16
type input "kids tootbrush"
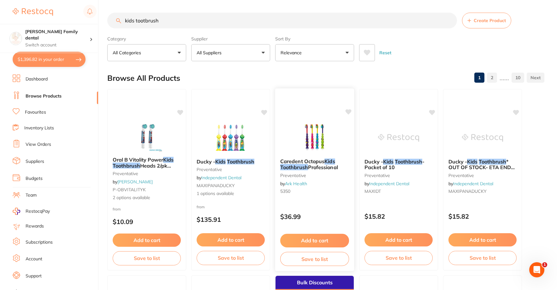
click at [315, 135] on img at bounding box center [314, 137] width 41 height 32
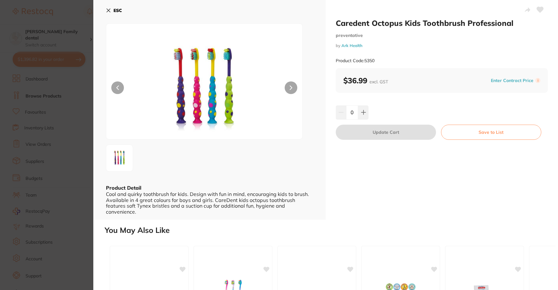
click at [108, 7] on button "ESC" at bounding box center [114, 10] width 16 height 11
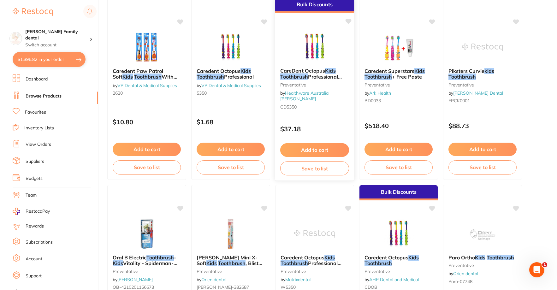
scroll to position [222, 0]
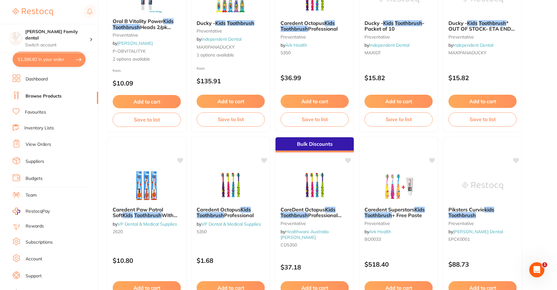
scroll to position [127, 0]
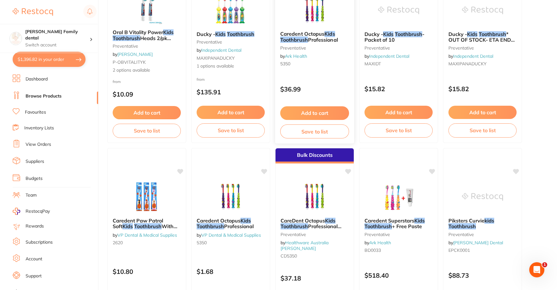
click at [320, 114] on button "Add to cart" at bounding box center [314, 113] width 69 height 14
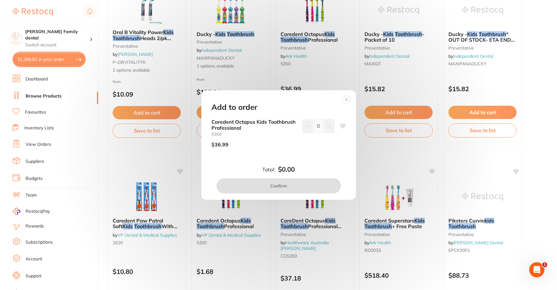
click at [330, 130] on button at bounding box center [329, 126] width 10 height 14
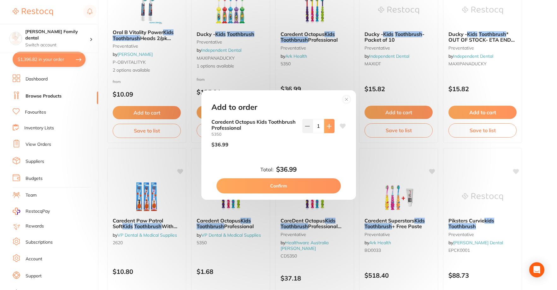
type input "1"
click at [318, 190] on button "Confirm" at bounding box center [278, 185] width 124 height 15
checkbox input "false"
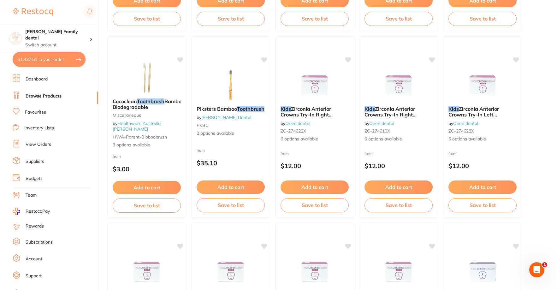
scroll to position [1578, 0]
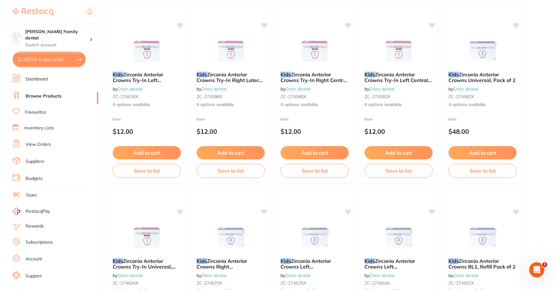
click at [35, 99] on link "Browse Products" at bounding box center [44, 96] width 36 height 6
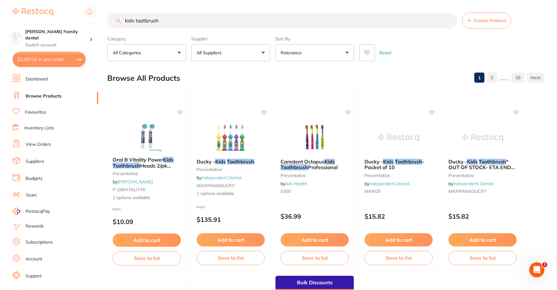
drag, startPoint x: 161, startPoint y: 25, endPoint x: 0, endPoint y: 6, distance: 162.2
click at [0, 6] on div "$1,437.51 Westbrook Family dental Switch account Westbrook Family dental $1,437…" at bounding box center [278, 145] width 557 height 290
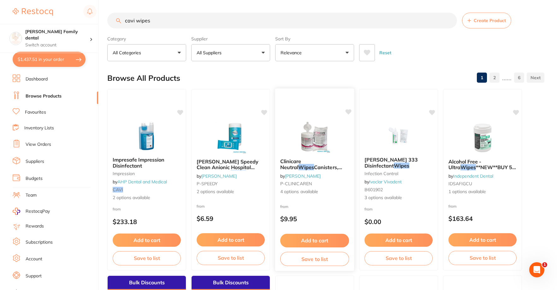
click at [316, 125] on img at bounding box center [314, 137] width 41 height 32
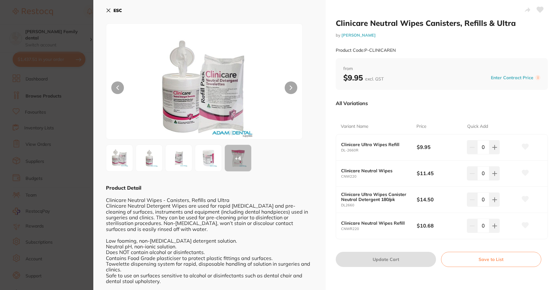
click at [106, 8] on icon at bounding box center [108, 10] width 5 height 5
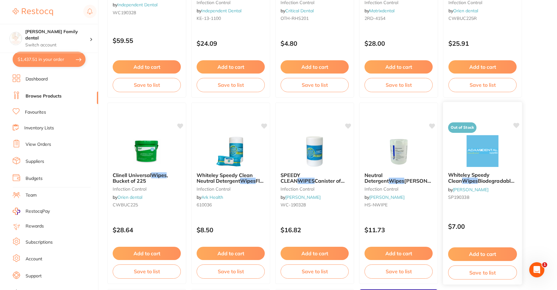
scroll to position [1673, 0]
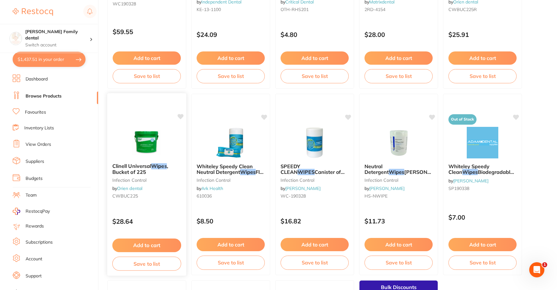
click at [123, 132] on div at bounding box center [146, 142] width 79 height 32
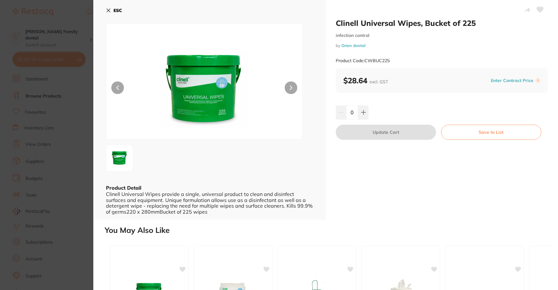
click at [104, 10] on div "ESC Product Detail Clinell Universal Wipes provide a single, universal product …" at bounding box center [209, 109] width 232 height 219
click at [108, 9] on icon at bounding box center [108, 10] width 5 height 5
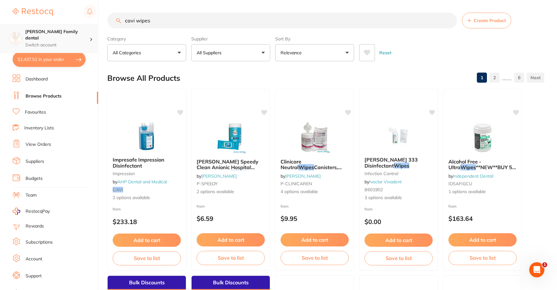
scroll to position [0, 0]
drag, startPoint x: 177, startPoint y: 18, endPoint x: 2, endPoint y: 25, distance: 175.2
click at [2, 27] on div "$1,437.51 Westbrook Family dental Switch account Westbrook Family dental $1,437…" at bounding box center [278, 145] width 557 height 290
type input "clinelll wipes"
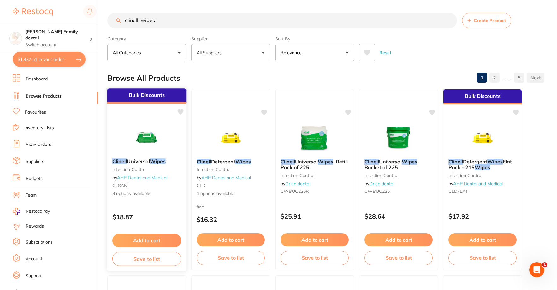
scroll to position [0, 0]
click at [141, 236] on button "Add to cart" at bounding box center [146, 241] width 69 height 14
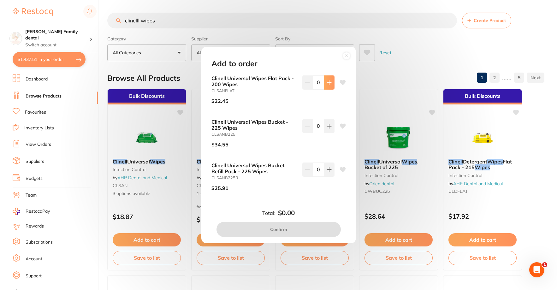
click at [324, 83] on button at bounding box center [329, 82] width 10 height 14
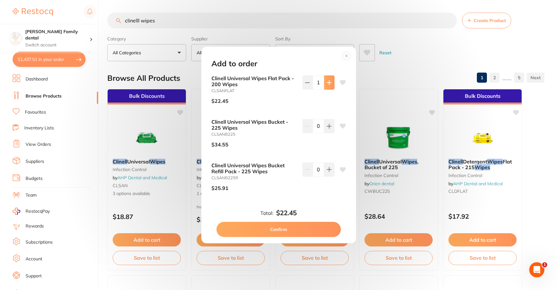
click at [324, 83] on button at bounding box center [329, 82] width 10 height 14
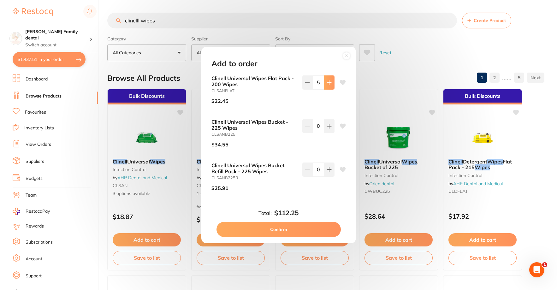
type input "6"
click at [288, 230] on button "Confirm" at bounding box center [278, 229] width 124 height 15
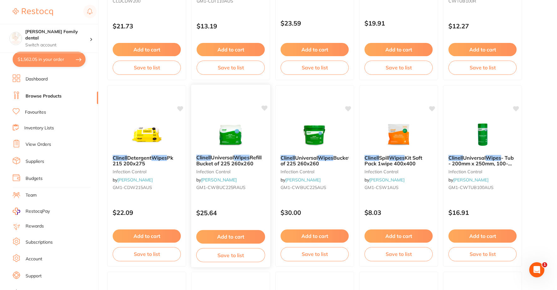
scroll to position [410, 0]
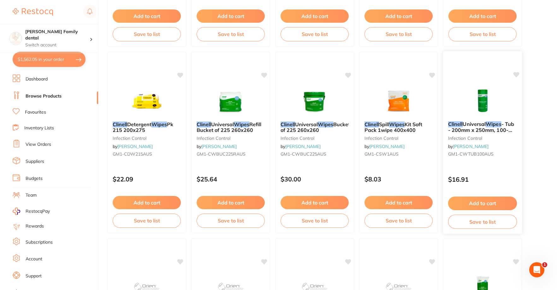
click at [477, 104] on img at bounding box center [481, 100] width 41 height 32
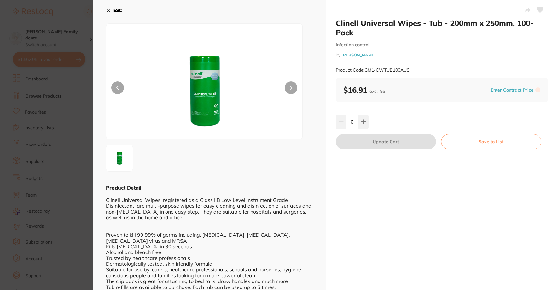
click at [109, 12] on icon at bounding box center [108, 10] width 5 height 5
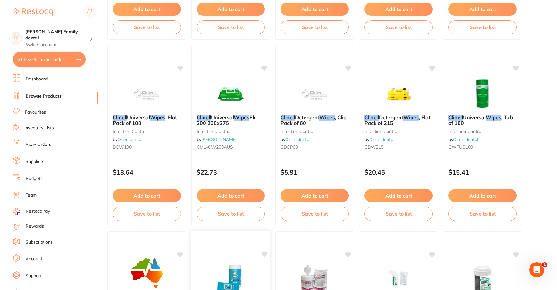
scroll to position [788, 0]
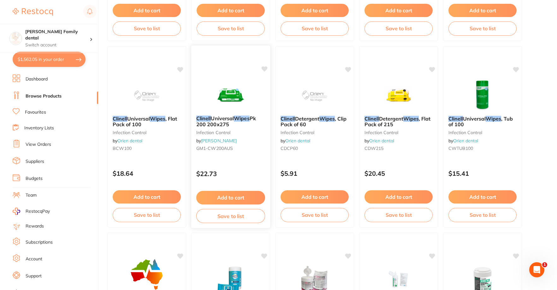
click at [234, 200] on button "Add to cart" at bounding box center [230, 198] width 69 height 14
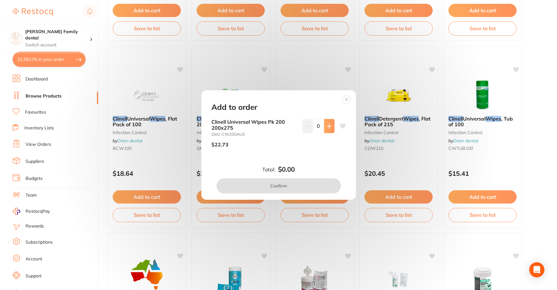
click at [329, 127] on icon at bounding box center [328, 126] width 5 height 5
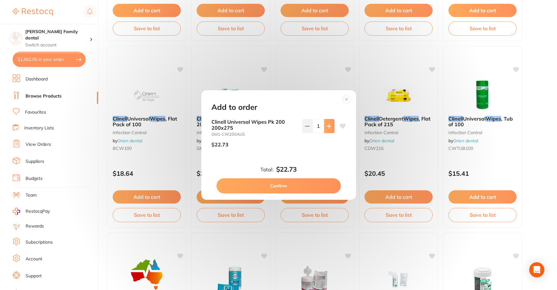
click at [329, 127] on icon at bounding box center [328, 126] width 5 height 5
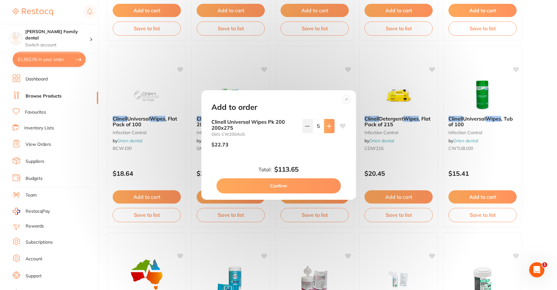
click at [329, 127] on icon at bounding box center [328, 126] width 5 height 5
type input "6"
click at [293, 186] on button "Confirm" at bounding box center [278, 185] width 124 height 15
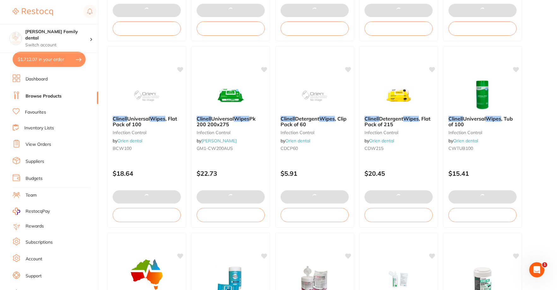
click at [43, 55] on button "$1,712.07 in your order" at bounding box center [49, 59] width 73 height 15
checkbox input "true"
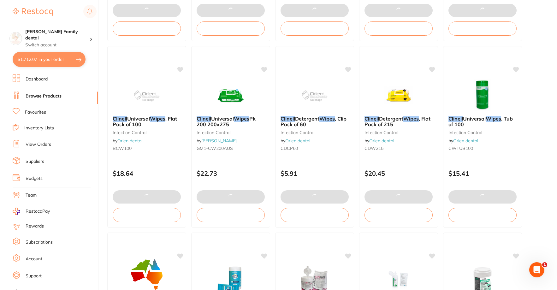
checkbox input "true"
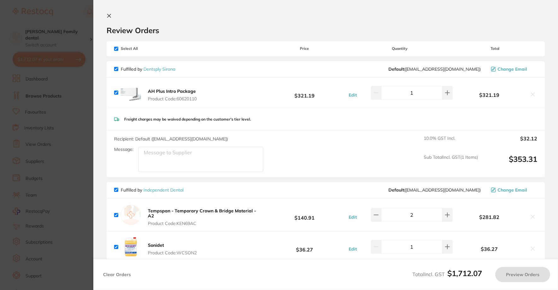
checkbox input "false"
checkbox input "true"
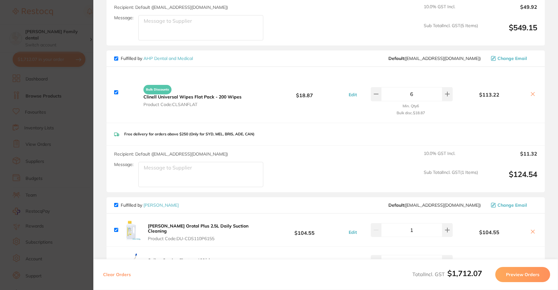
scroll to position [505, 0]
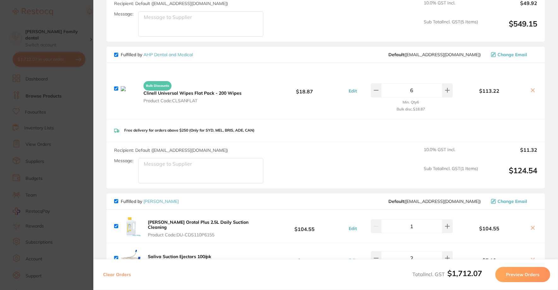
click at [534, 89] on icon at bounding box center [532, 90] width 5 height 5
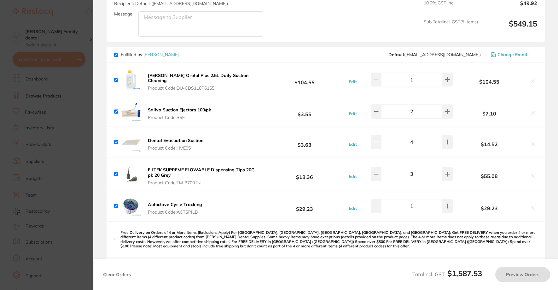
checkbox input "true"
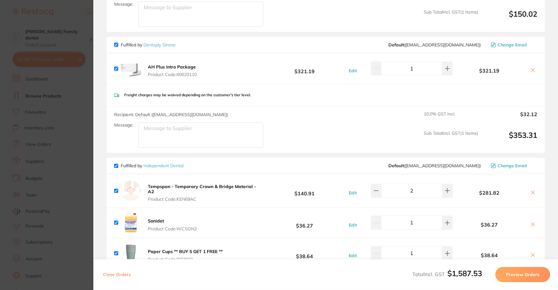
scroll to position [0, 0]
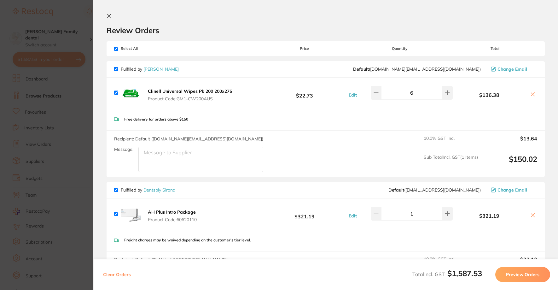
click at [113, 16] on button at bounding box center [111, 16] width 8 height 6
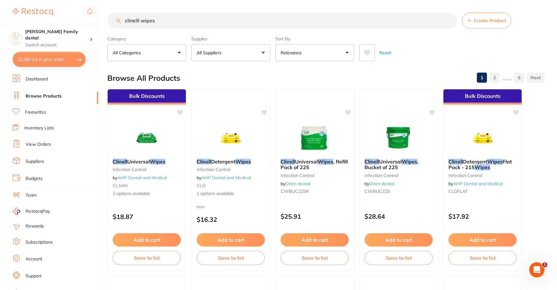
click at [47, 210] on span "RestocqPay" at bounding box center [38, 211] width 24 height 6
